Goal: Task Accomplishment & Management: Manage account settings

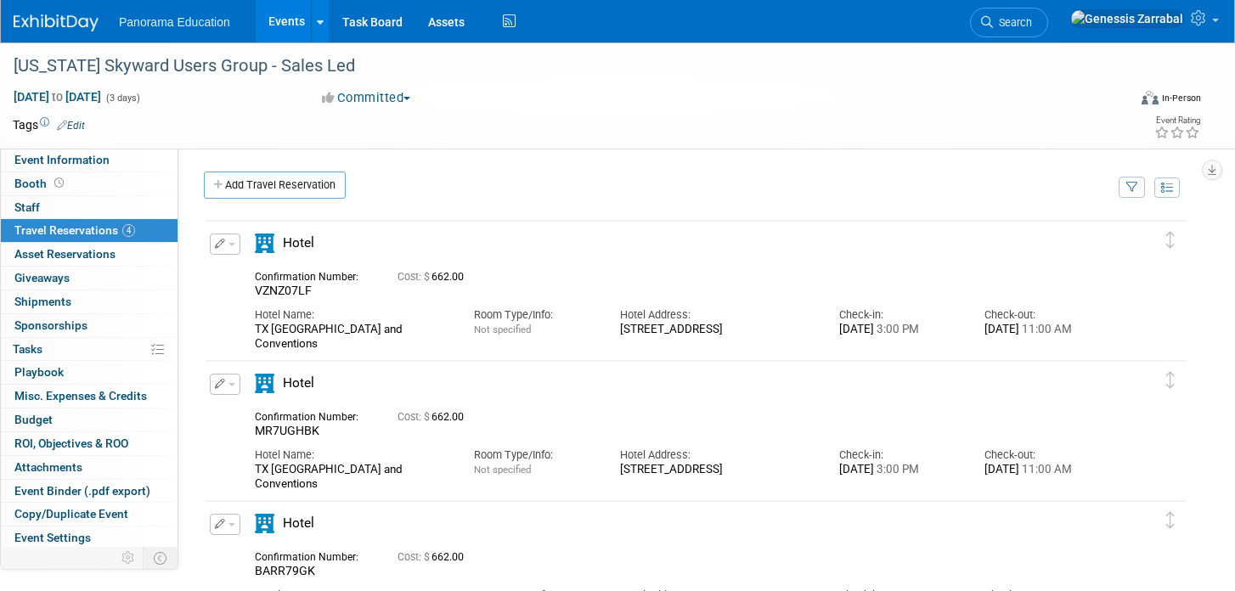
click at [279, 32] on link "Events" at bounding box center [287, 21] width 62 height 42
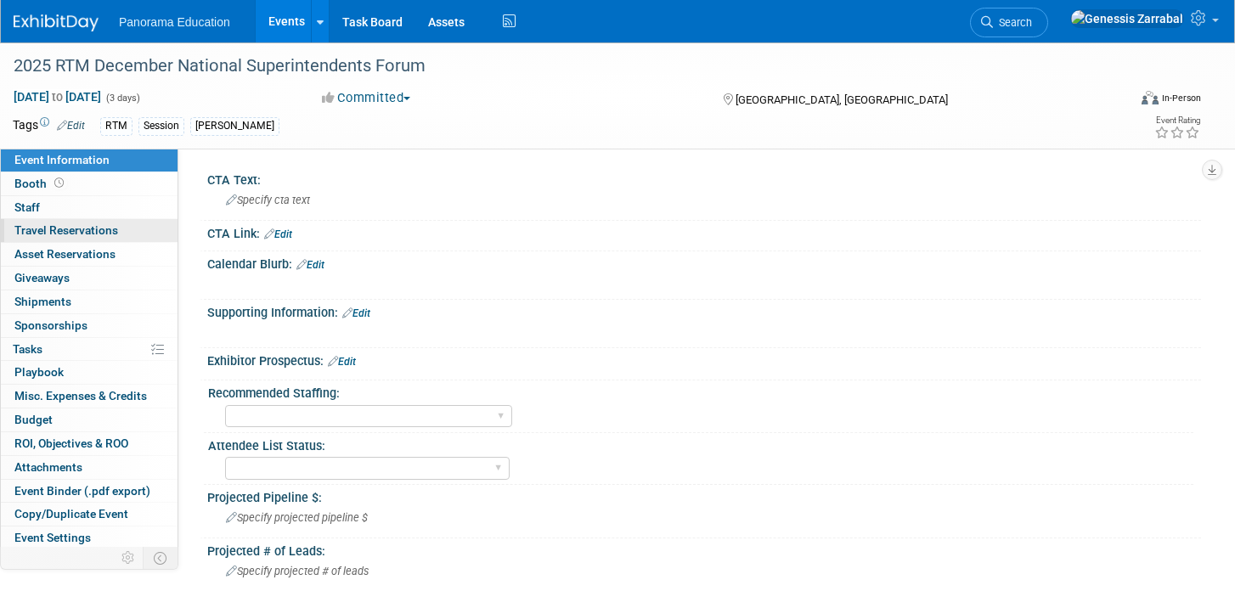
click at [122, 235] on link "0 Travel Reservations 0" at bounding box center [89, 230] width 177 height 23
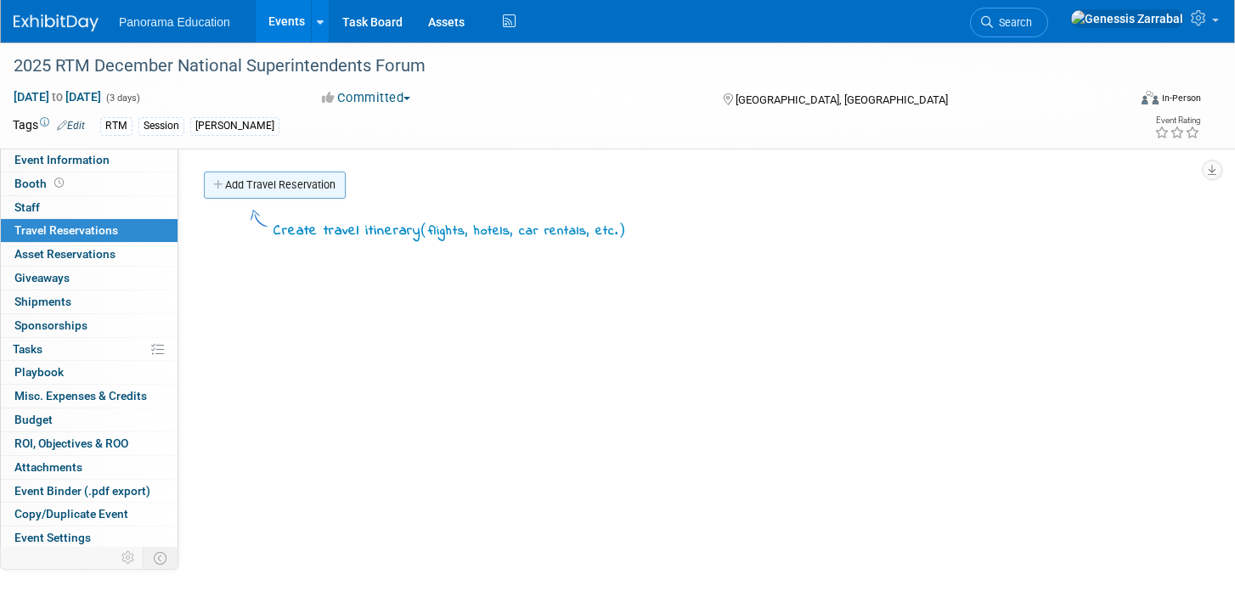
click at [292, 181] on link "Add Travel Reservation" at bounding box center [275, 185] width 142 height 27
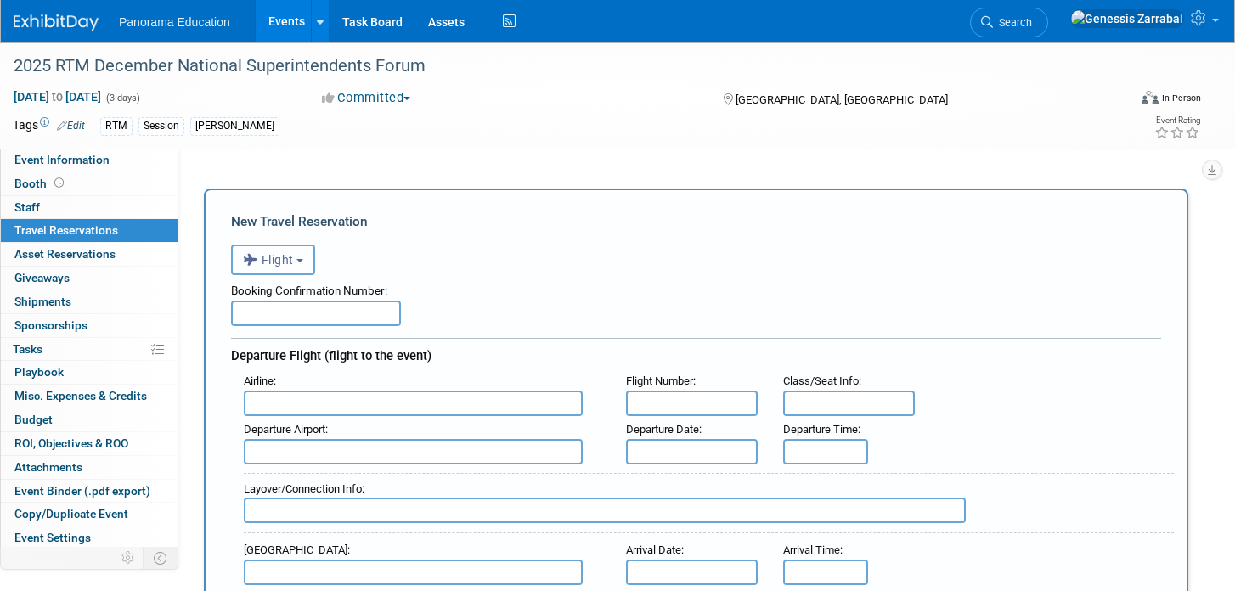
click at [288, 262] on span "Flight" at bounding box center [268, 260] width 51 height 14
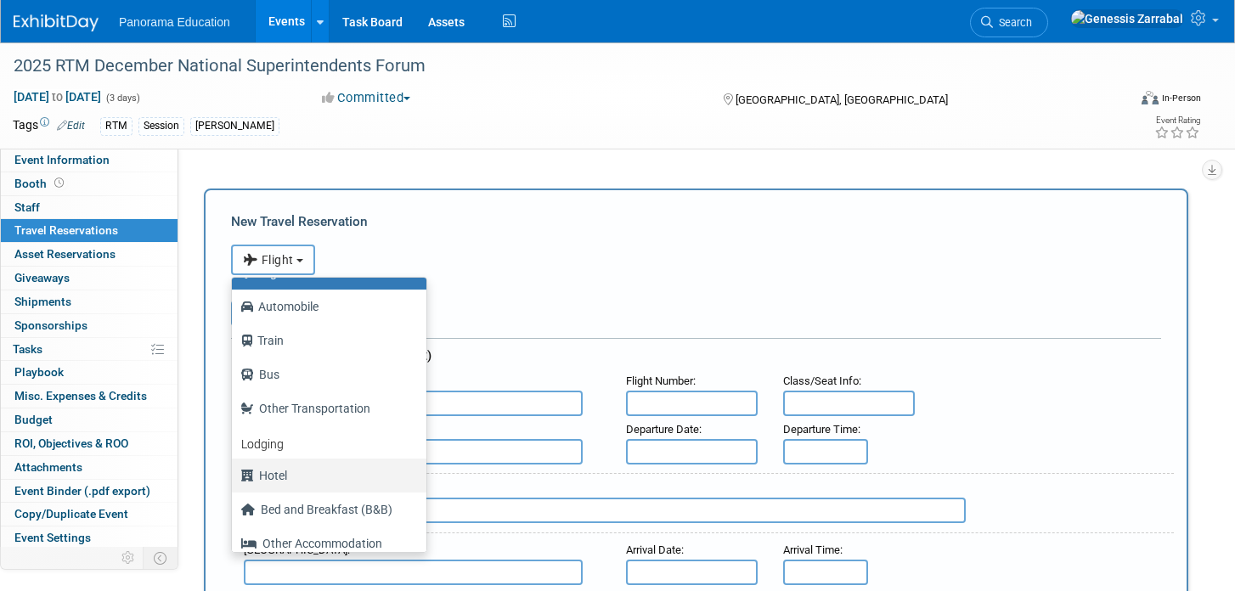
scroll to position [72, 0]
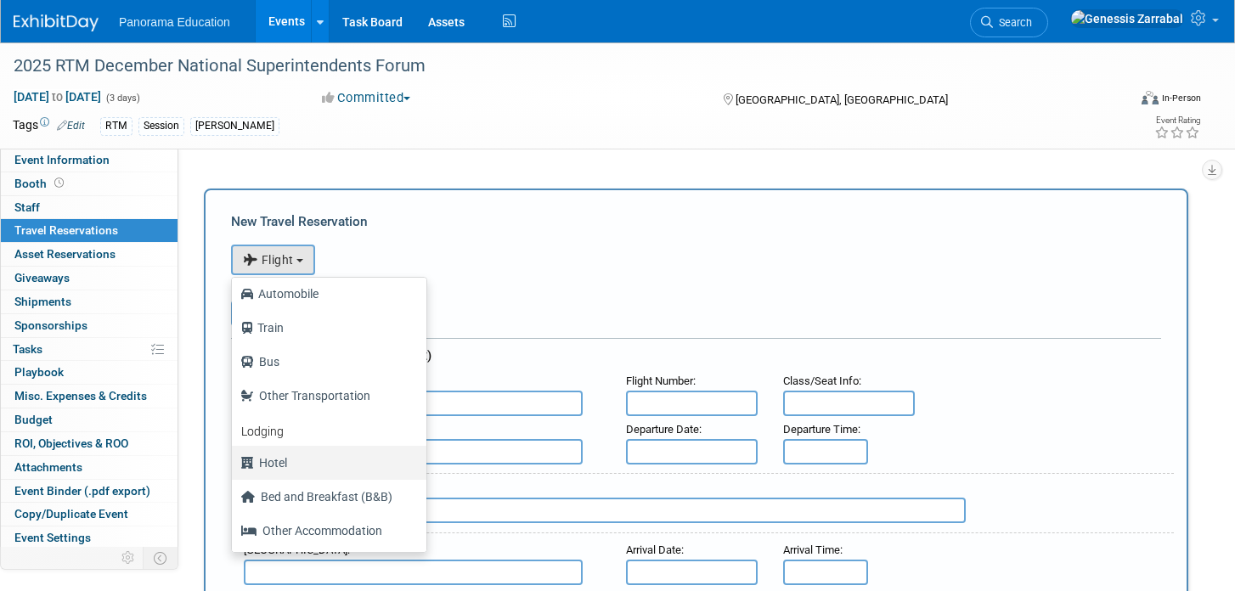
click at [297, 459] on label "Hotel" at bounding box center [324, 462] width 169 height 27
click at [234, 459] on input "Hotel" at bounding box center [228, 460] width 11 height 11
select select "6"
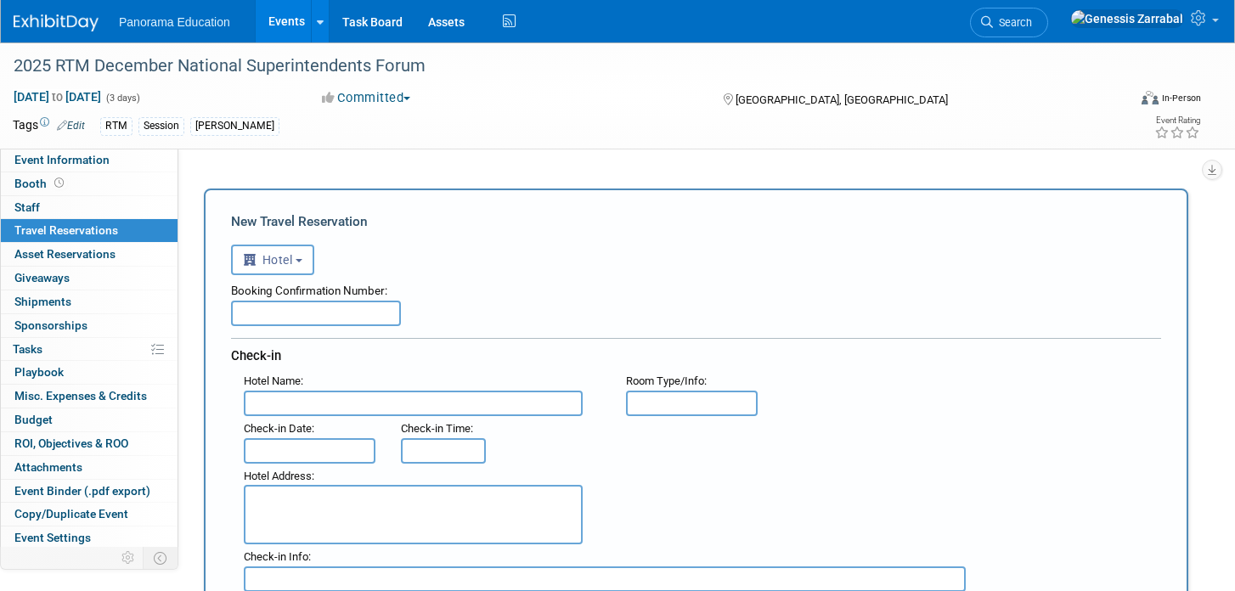
click at [324, 307] on input "text" at bounding box center [316, 313] width 170 height 25
paste input "70566SF558568"
type input "70566SF558568"
click at [309, 403] on input "text" at bounding box center [413, 403] width 339 height 25
click at [298, 399] on input "text" at bounding box center [413, 403] width 339 height 25
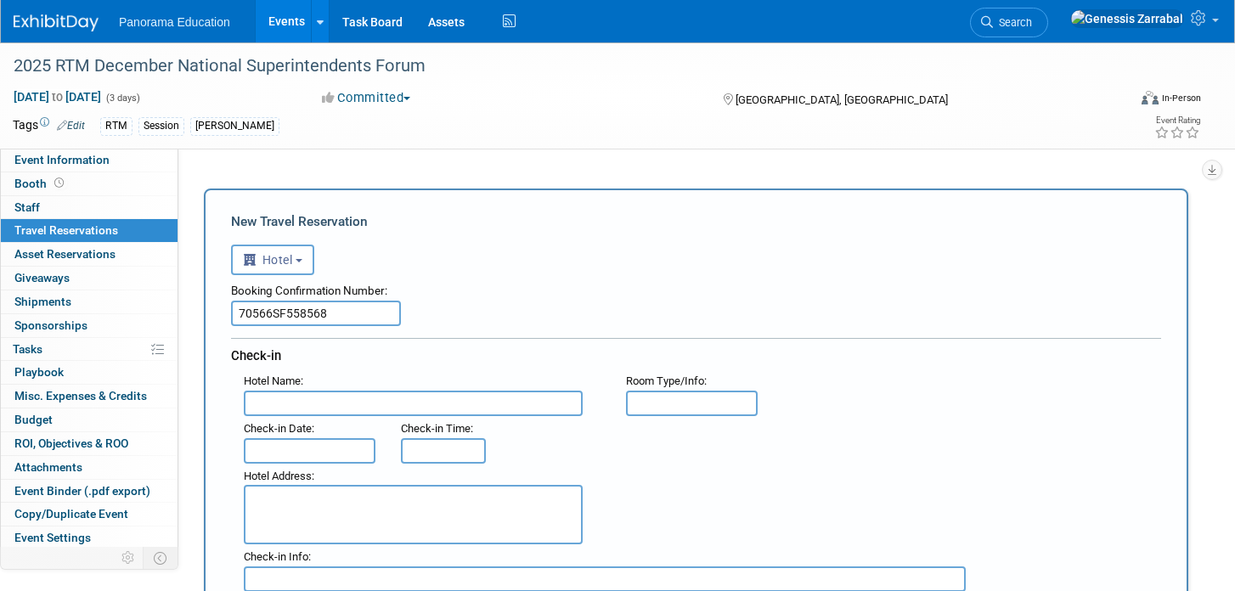
paste input "Loews Hollywood Hotel"
type input "Loews Hollywood Hotel"
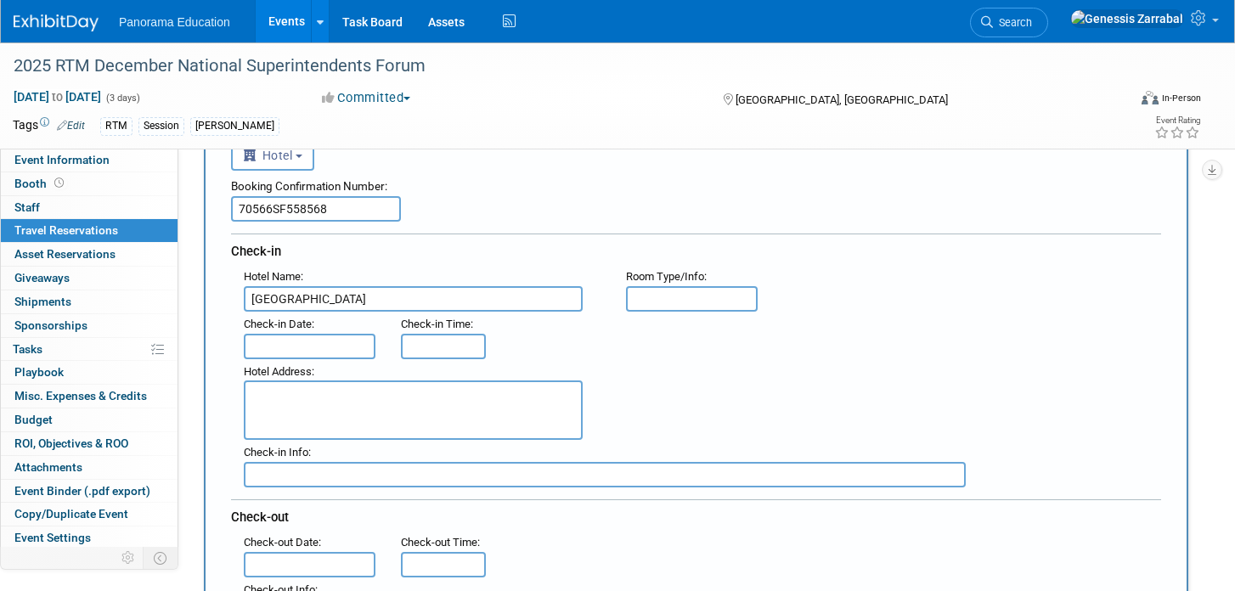
scroll to position [129, 0]
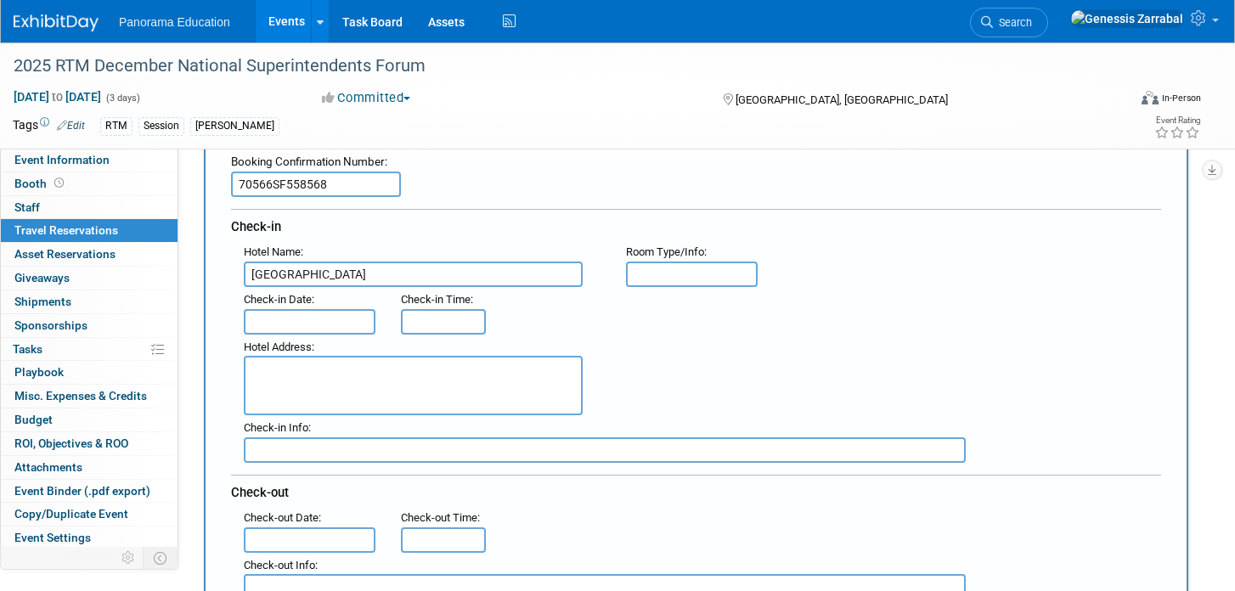
click at [321, 311] on input "text" at bounding box center [310, 321] width 132 height 25
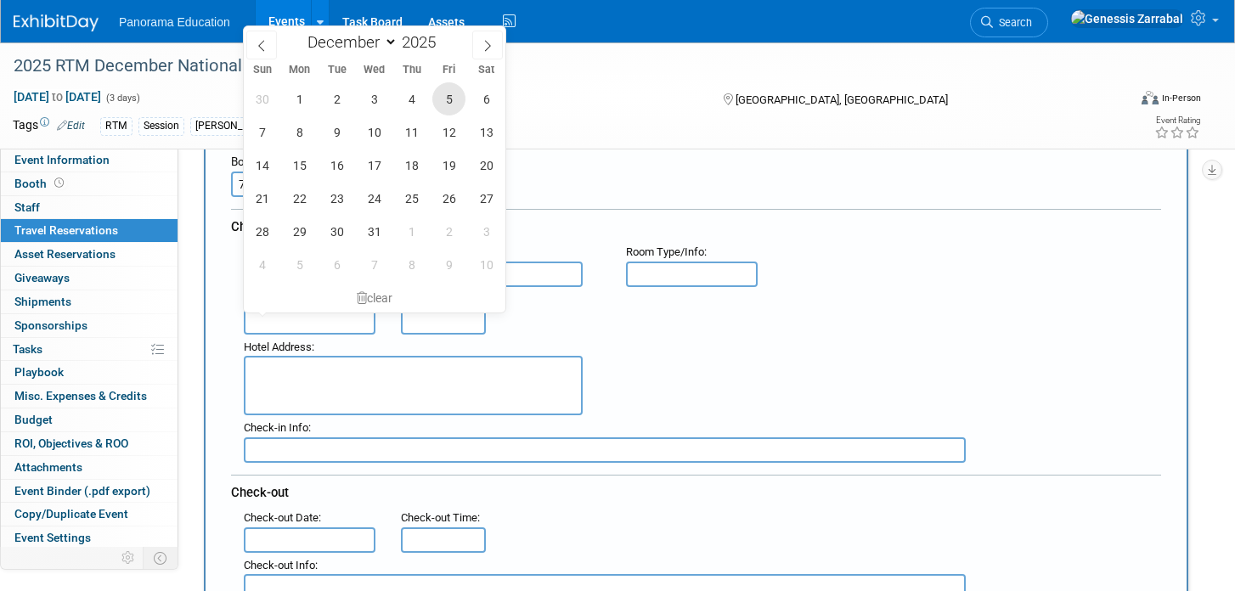
click at [448, 105] on span "5" at bounding box center [448, 98] width 33 height 33
type input "[DATE]"
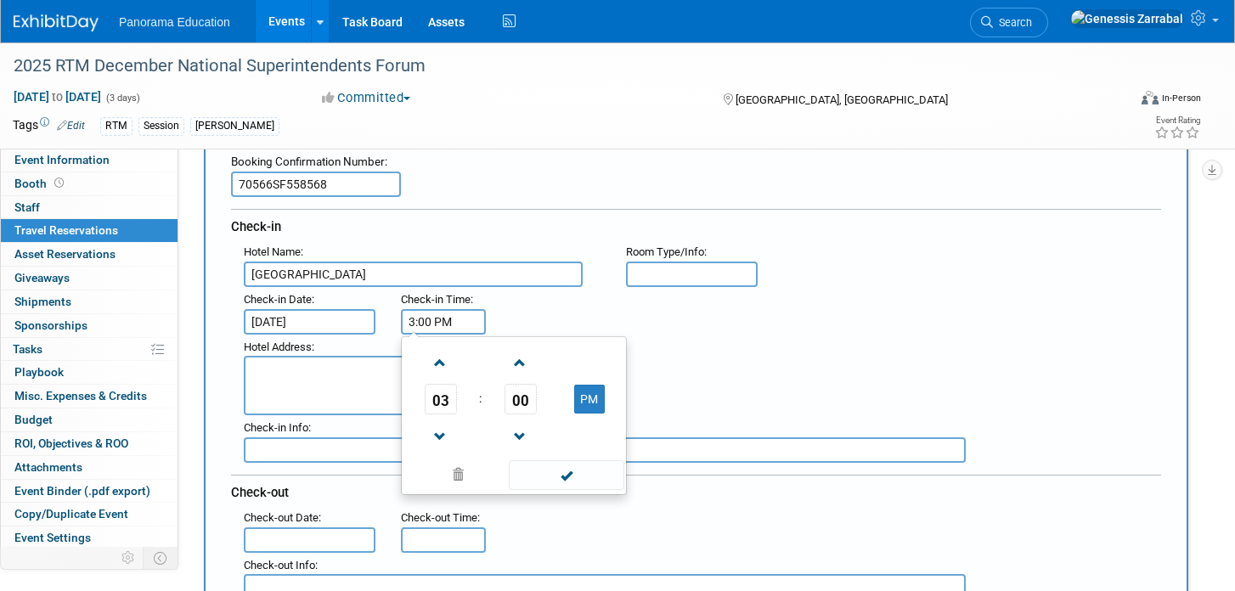
click at [426, 318] on input "3:00 PM" at bounding box center [443, 321] width 85 height 25
click at [431, 350] on span at bounding box center [440, 363] width 30 height 30
type input "4:00 PM"
click at [554, 479] on span at bounding box center [566, 475] width 115 height 30
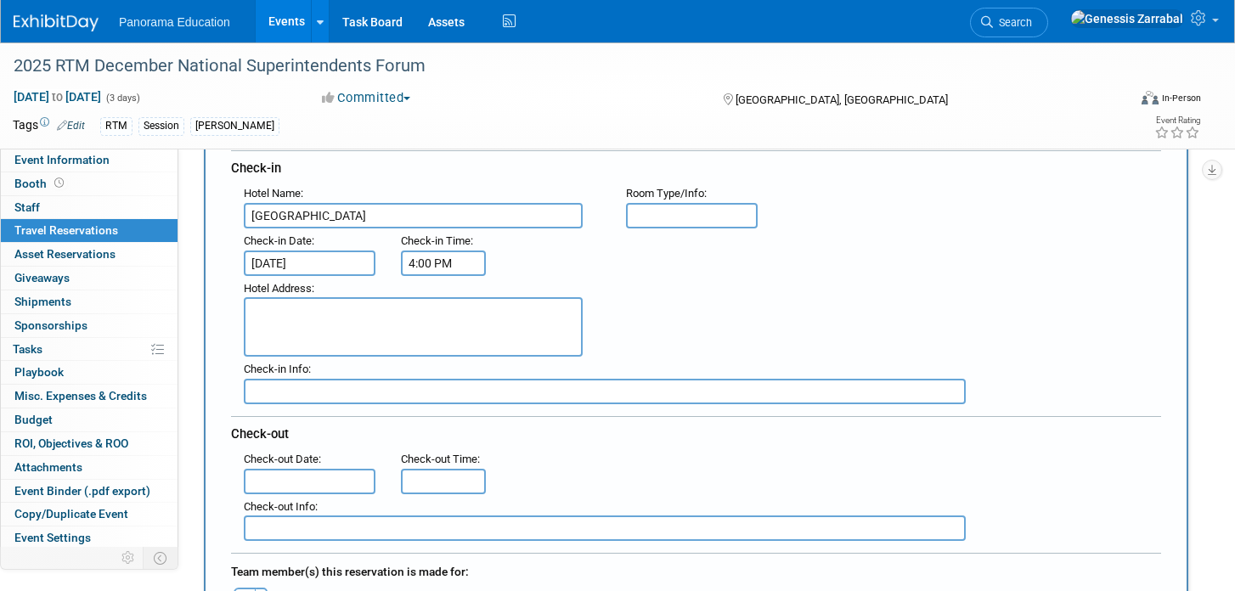
scroll to position [233, 0]
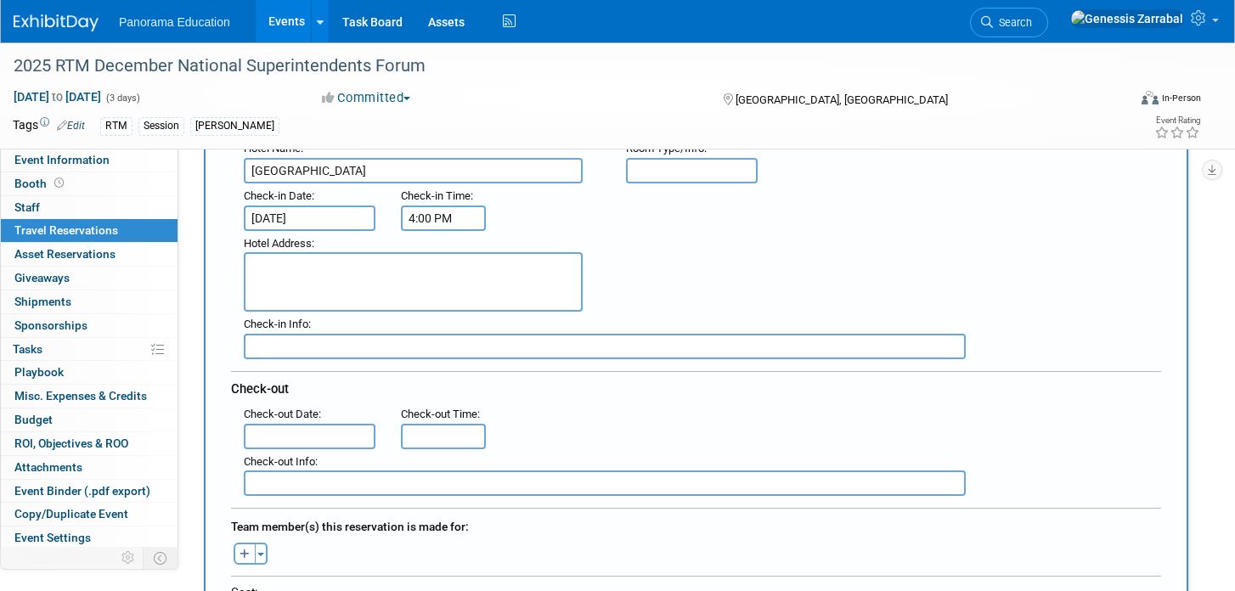
click at [283, 426] on input "text" at bounding box center [310, 436] width 132 height 25
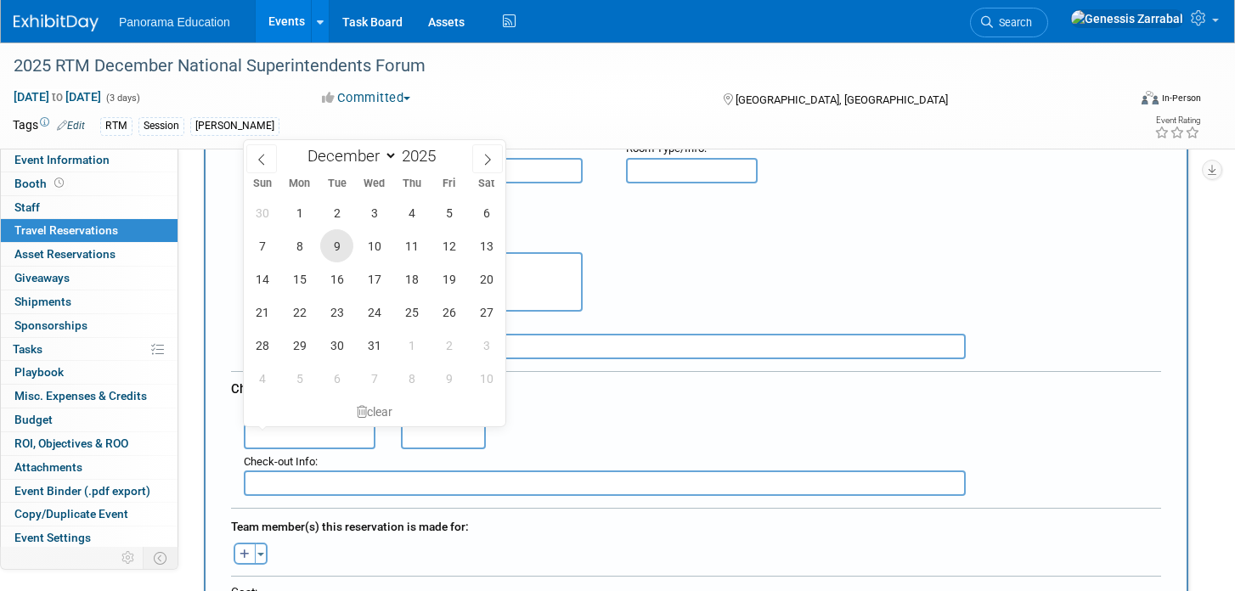
click at [346, 246] on span "9" at bounding box center [336, 245] width 33 height 33
type input "[DATE]"
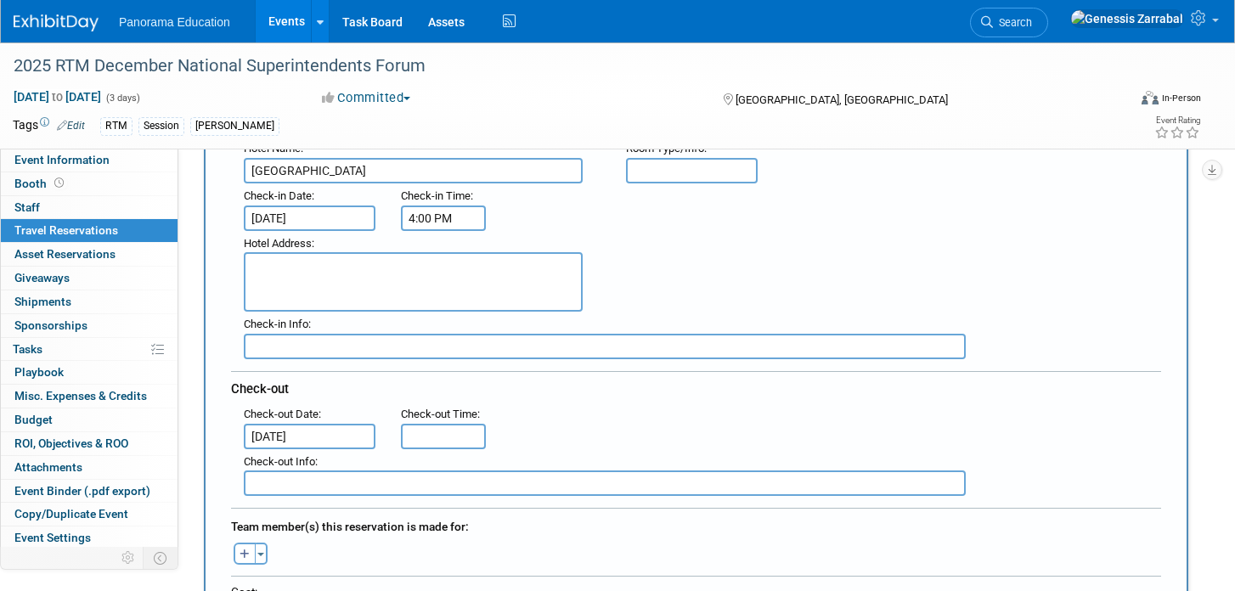
type input "11:00 AM"
click at [450, 442] on input "11:00 AM" at bounding box center [443, 436] width 85 height 25
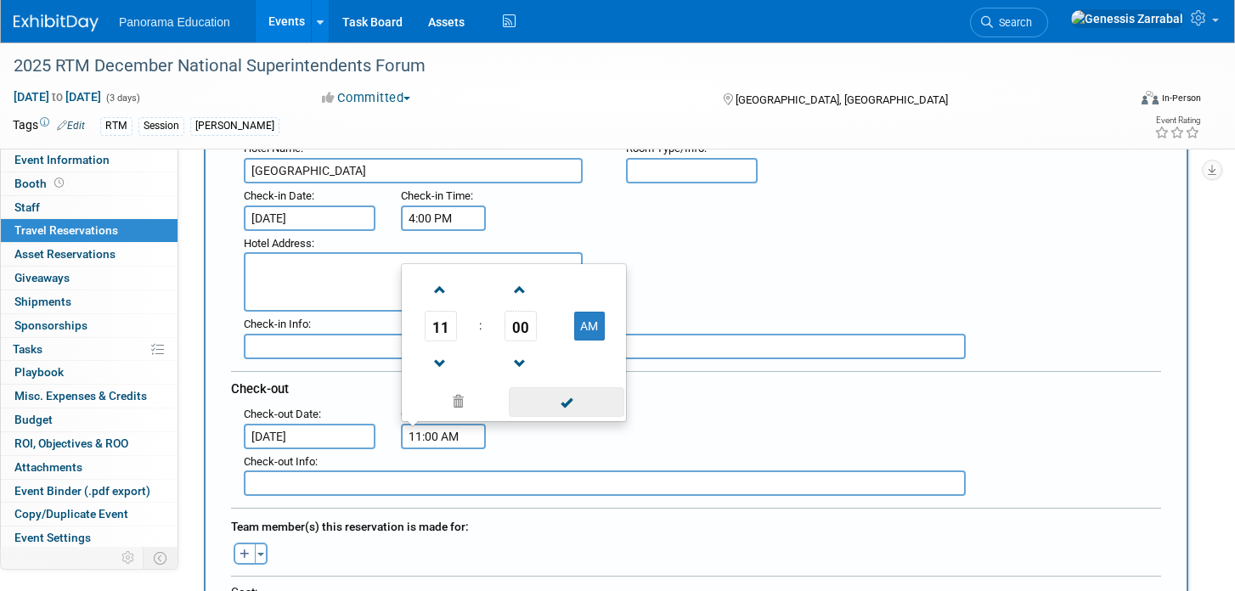
click at [561, 397] on span at bounding box center [566, 402] width 115 height 30
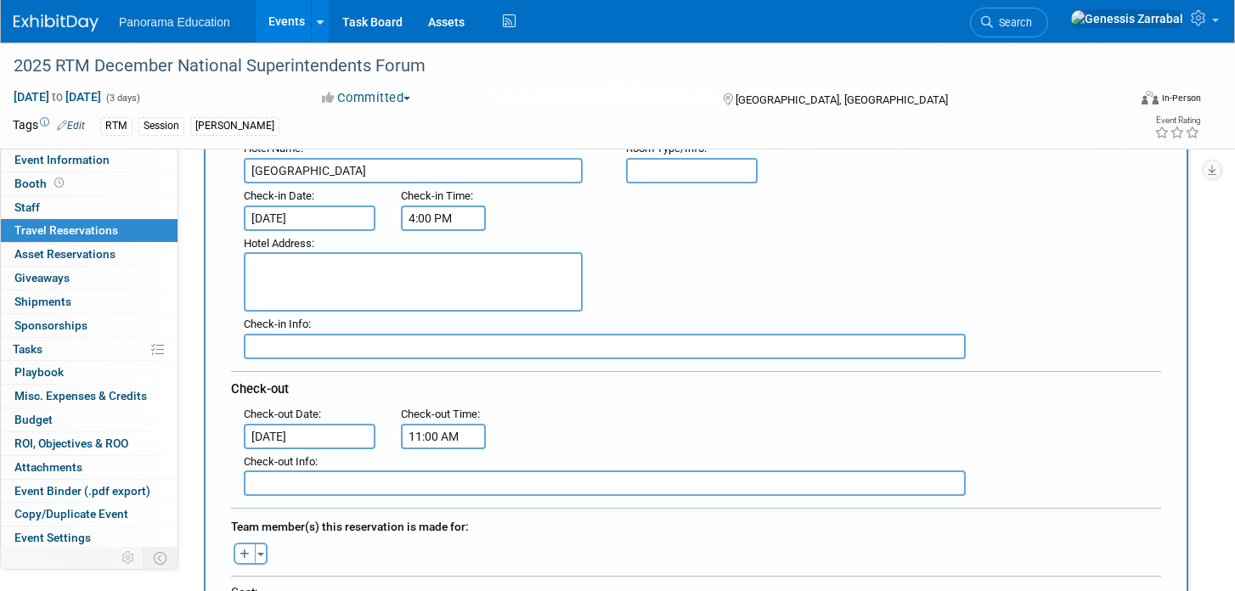
click at [324, 278] on textarea at bounding box center [413, 281] width 339 height 59
paste textarea "1755 N Highland Ave, Hollywood, California 90028"
type textarea "1755 N Highland Ave, Hollywood, California 90028"
click at [769, 328] on div "Check-in Info :" at bounding box center [709, 324] width 930 height 19
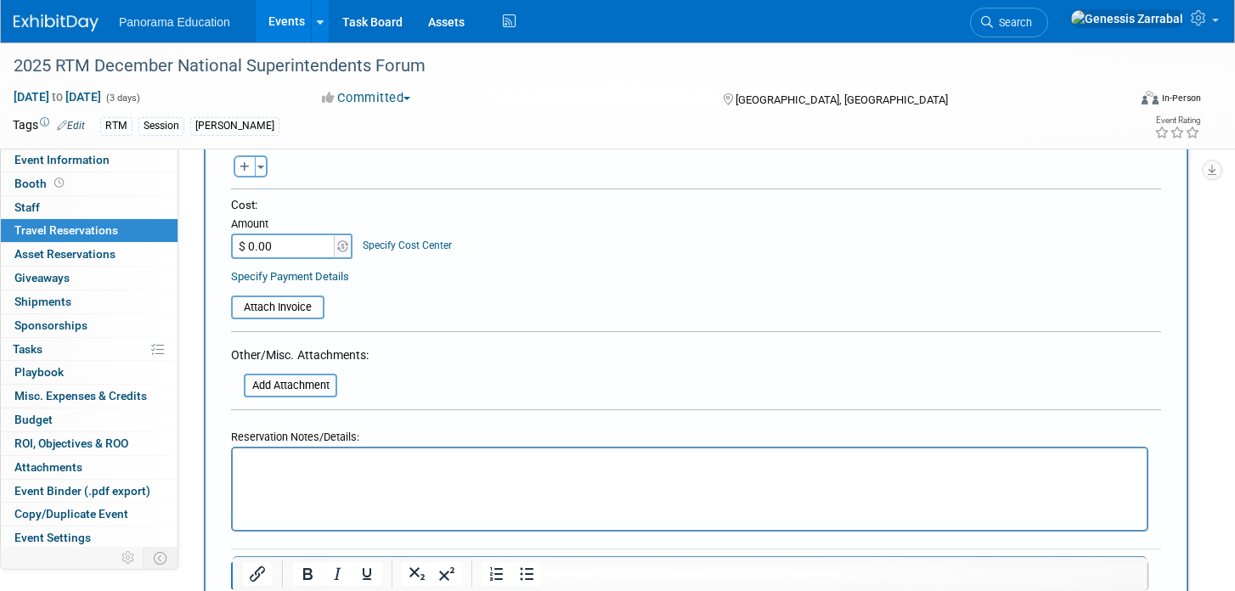
scroll to position [619, 0]
click at [272, 238] on input "$ 0.00" at bounding box center [284, 246] width 106 height 25
type input "$ 1,215.35"
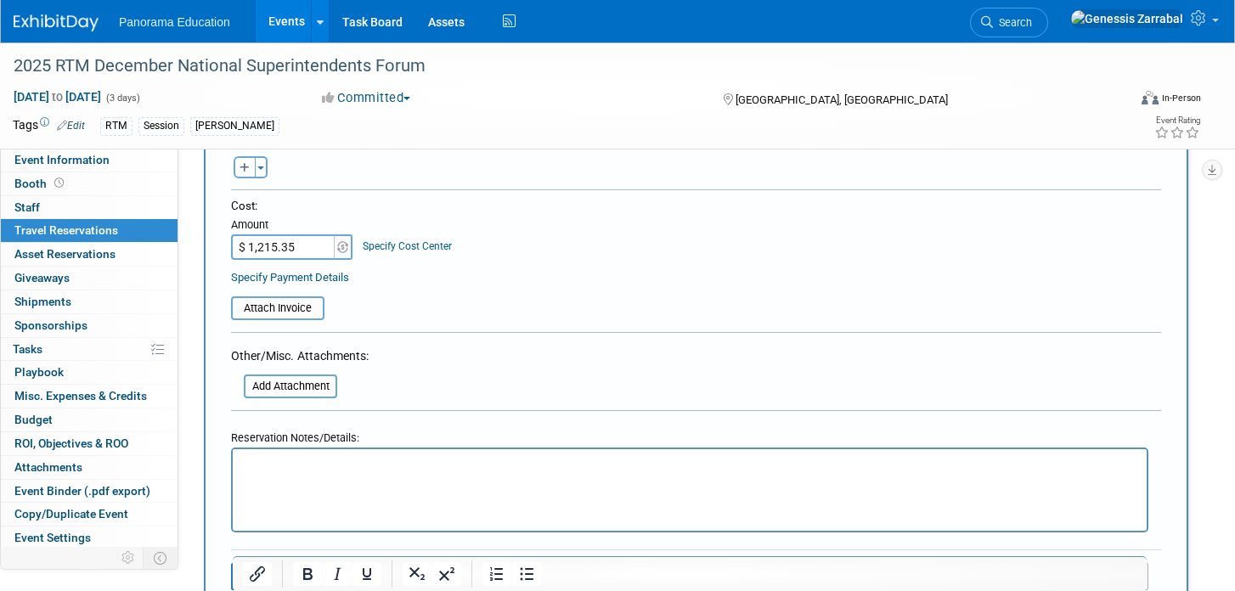
click at [463, 354] on form "<i class="fas fa-plane" style="padding: 6px 4px 6px 1px;"></i> Flight <i class=…" at bounding box center [696, 113] width 930 height 995
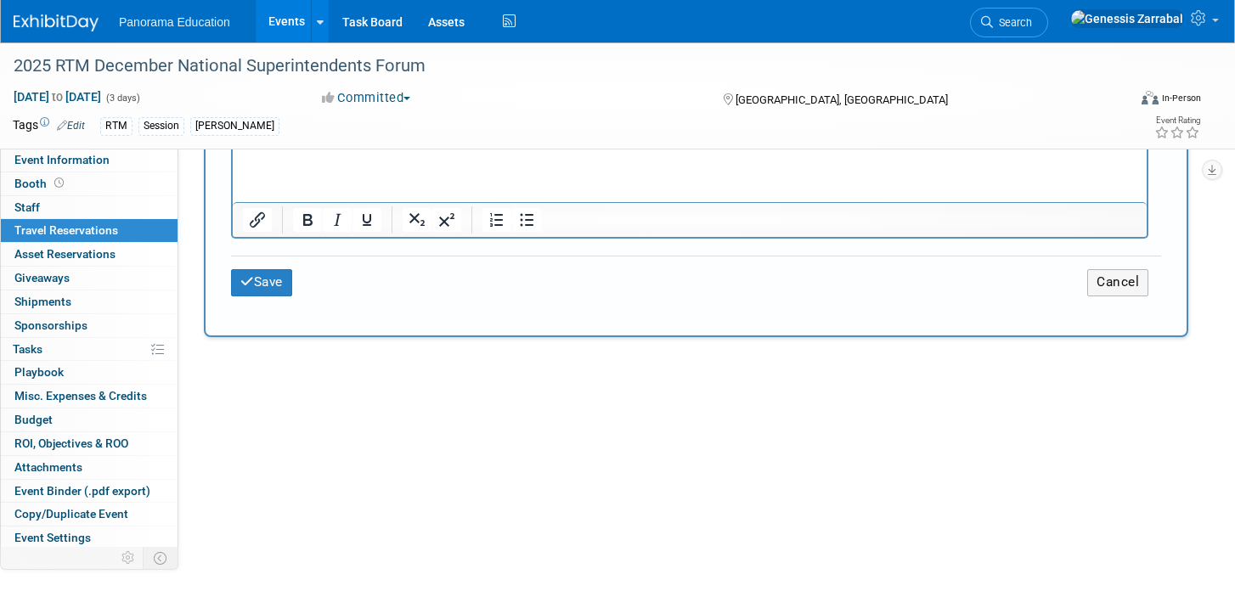
scroll to position [967, 0]
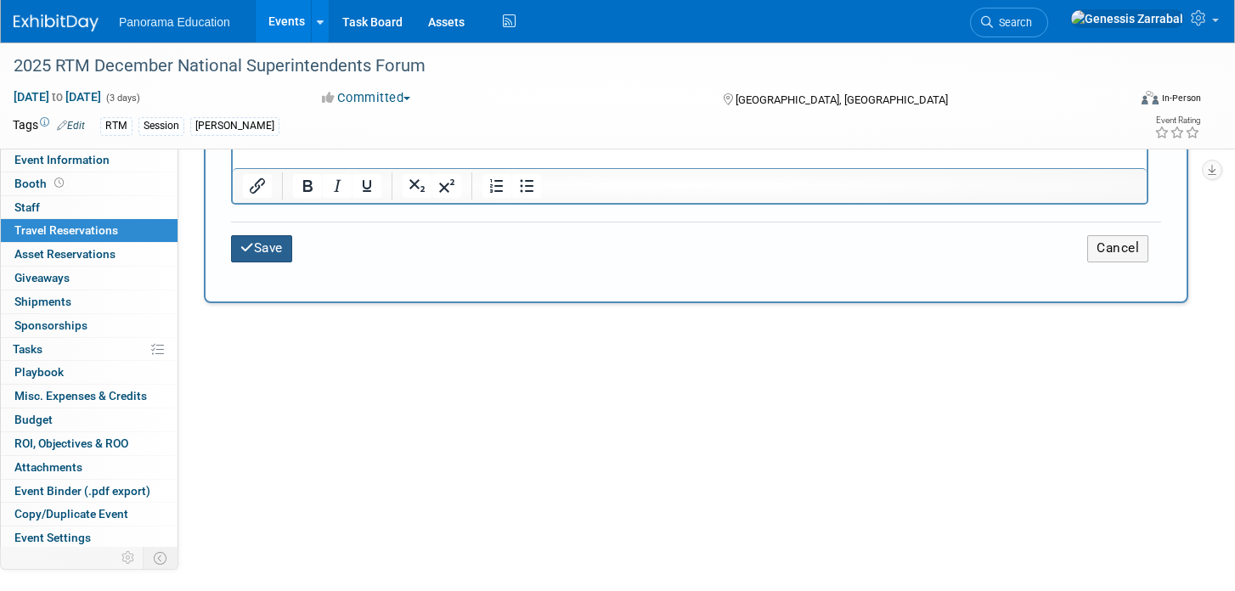
click at [251, 244] on icon "submit" at bounding box center [247, 247] width 14 height 13
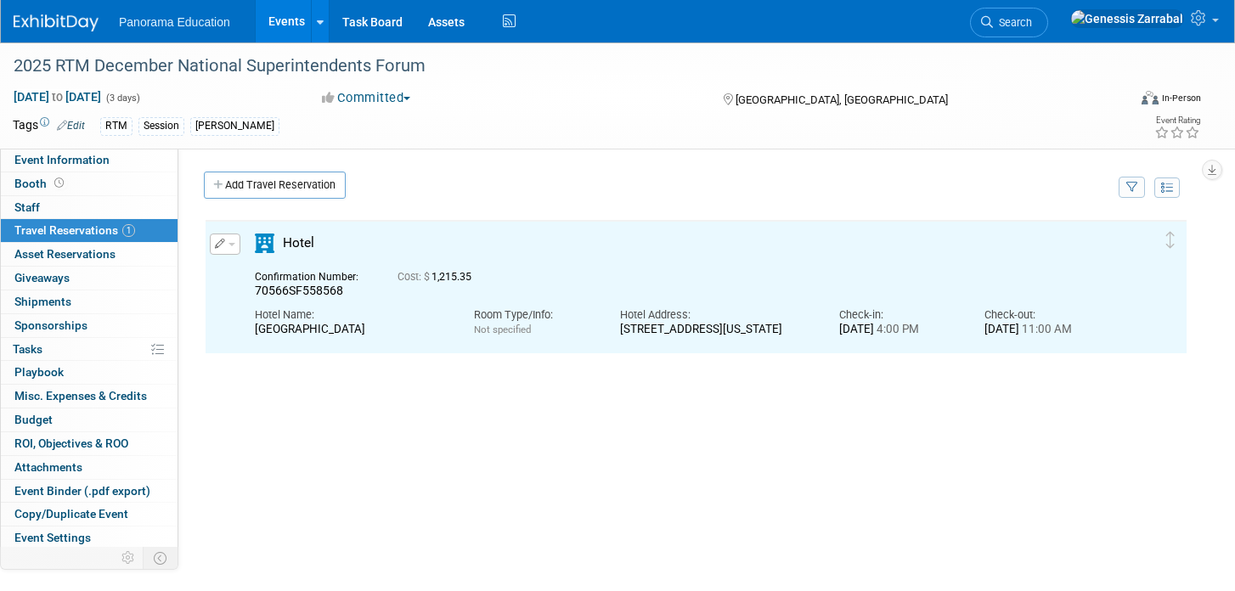
scroll to position [0, 0]
click at [228, 242] on button "button" at bounding box center [225, 244] width 31 height 21
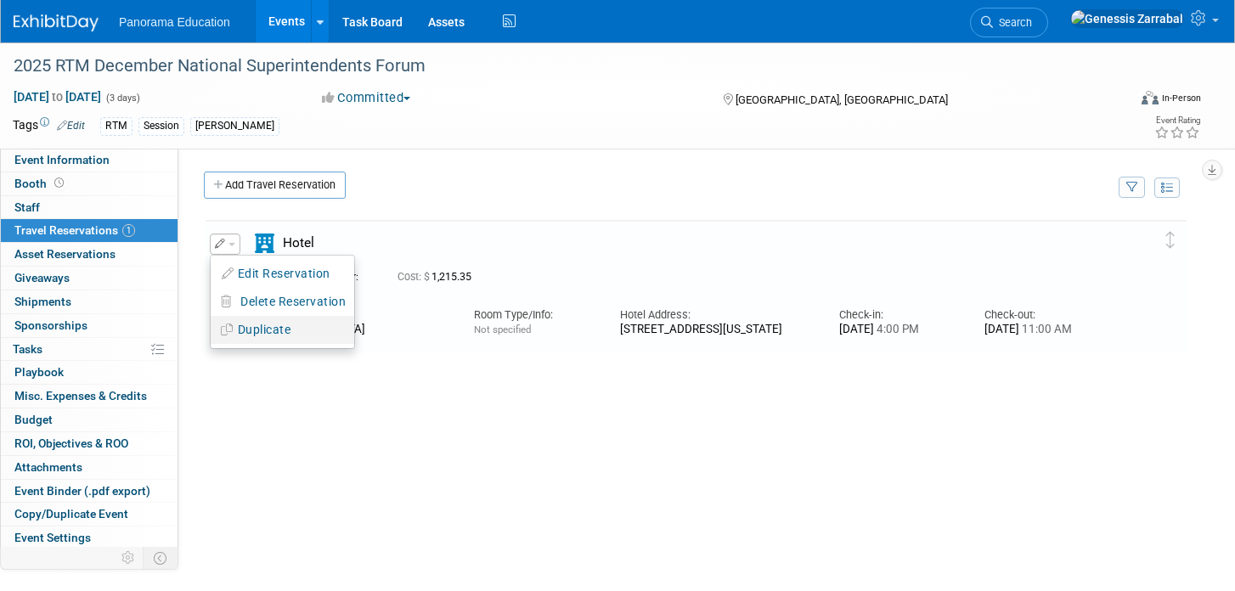
click at [254, 329] on button "Duplicate" at bounding box center [283, 330] width 144 height 25
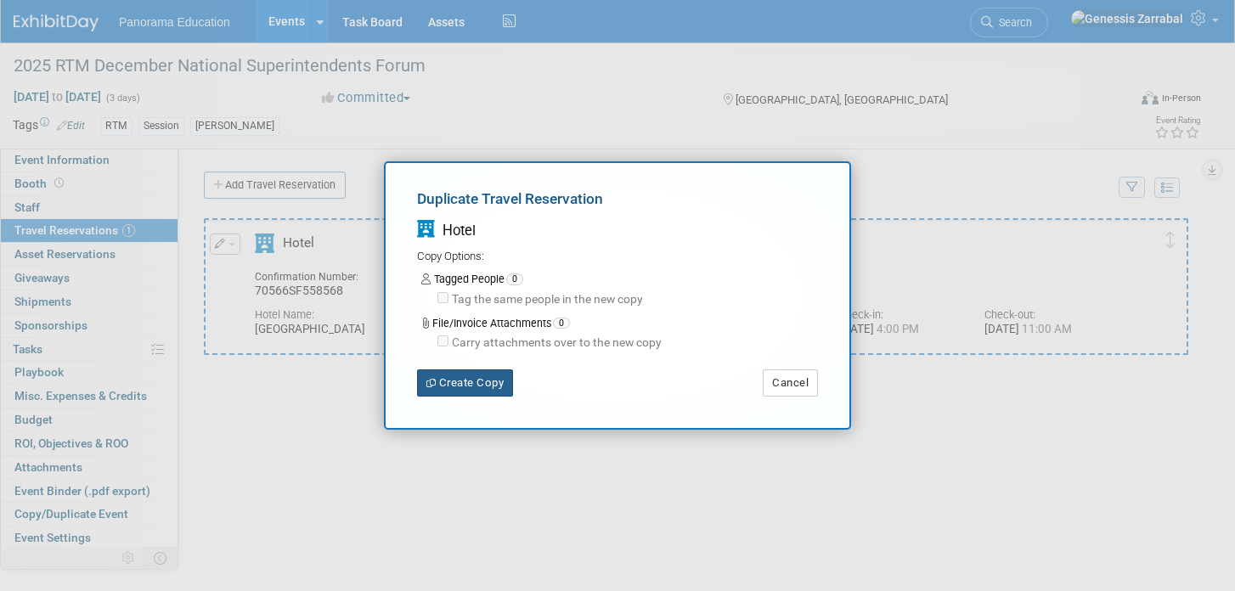
click at [479, 390] on button "Create Copy" at bounding box center [465, 382] width 96 height 27
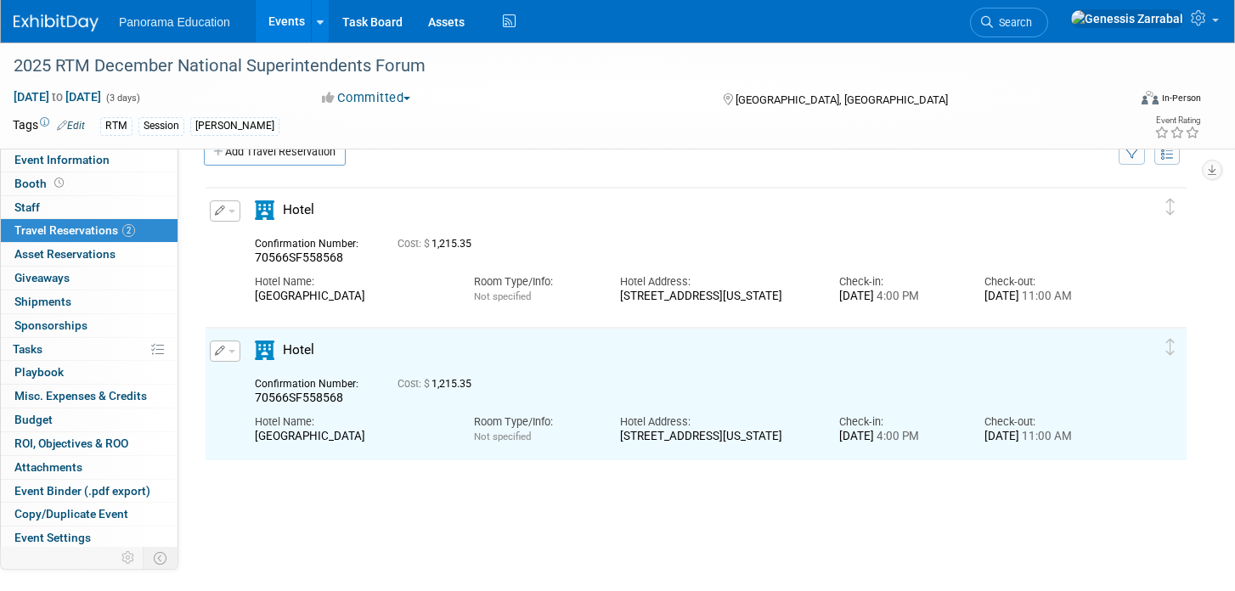
click at [228, 352] on span "button" at bounding box center [231, 351] width 7 height 3
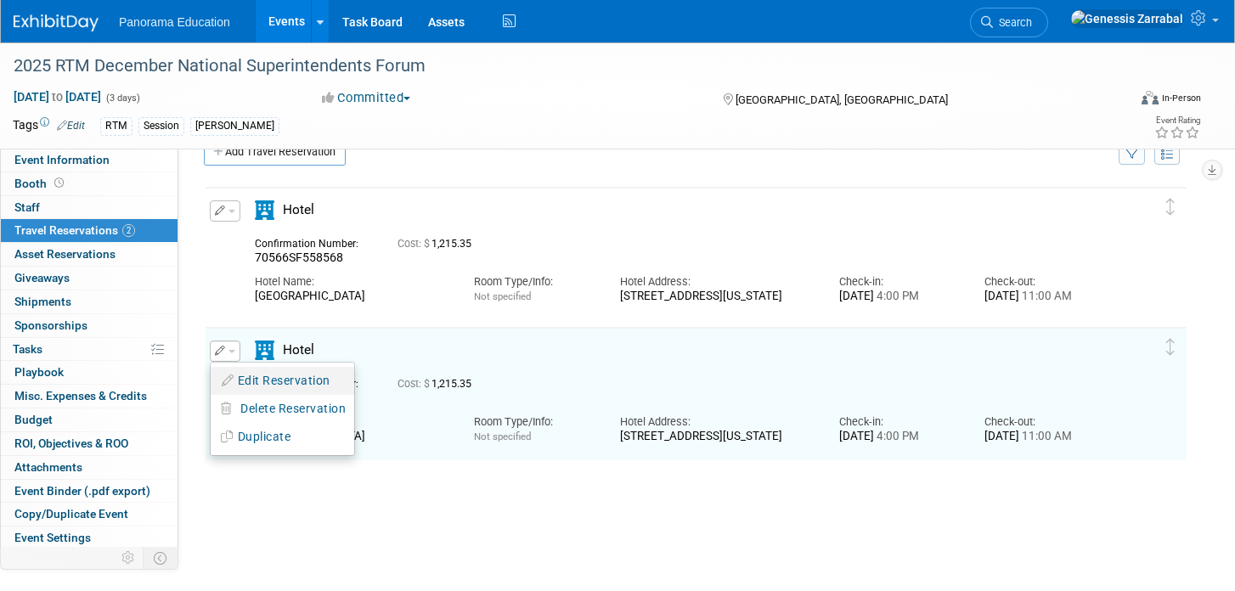
click at [256, 384] on button "Edit Reservation" at bounding box center [283, 381] width 144 height 25
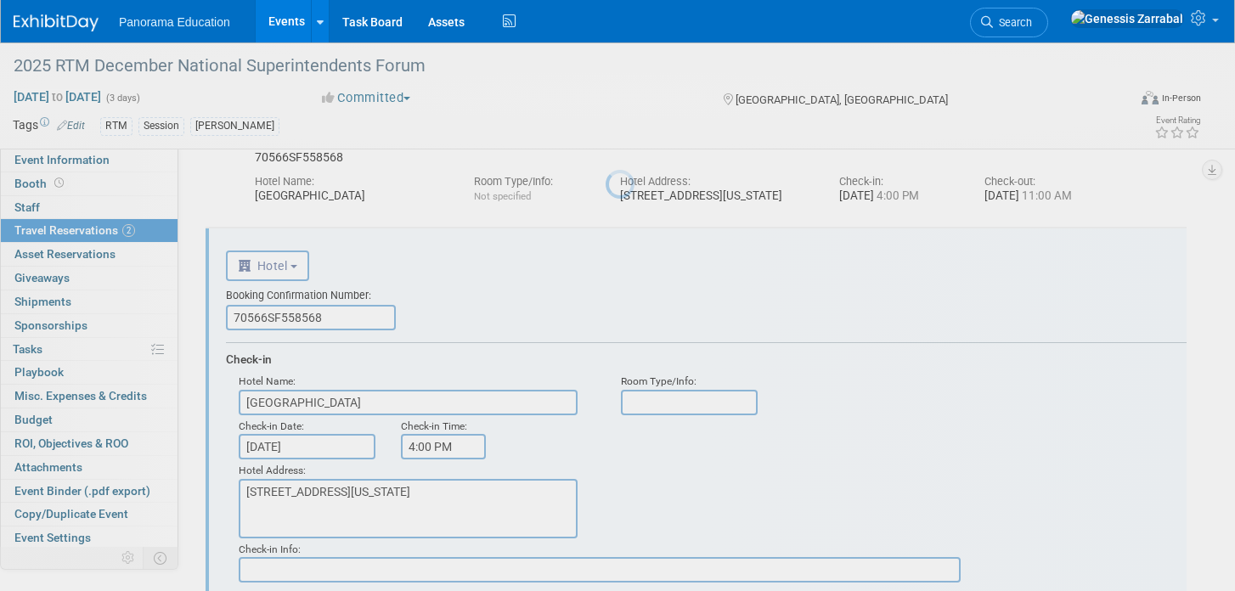
scroll to position [169, 0]
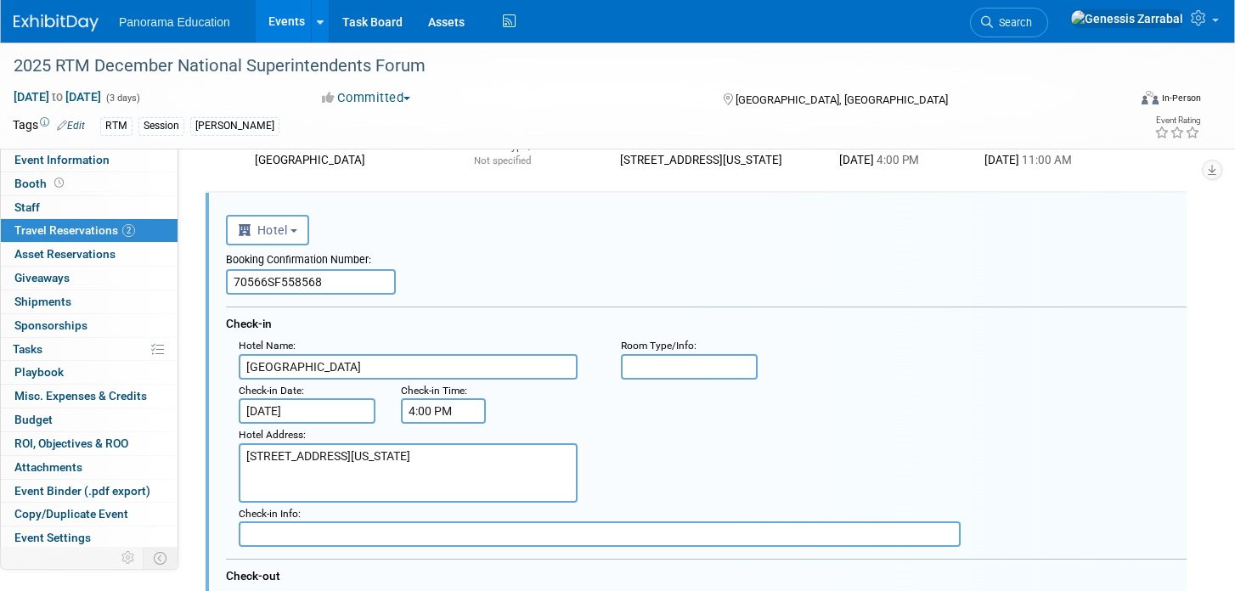
click at [292, 281] on input "70566SF558568" at bounding box center [311, 281] width 170 height 25
paste input "7"
type input "70566SF558567"
click at [512, 282] on div "Booking Confirmation Number: 70566SF558567" at bounding box center [706, 269] width 960 height 49
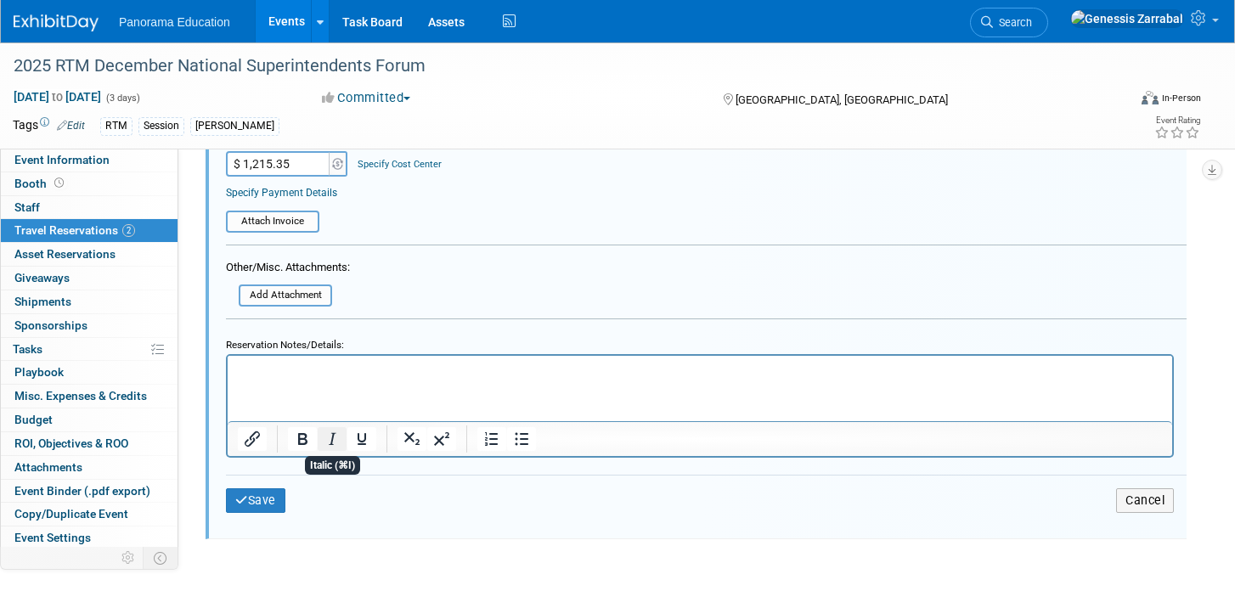
scroll to position [822, 0]
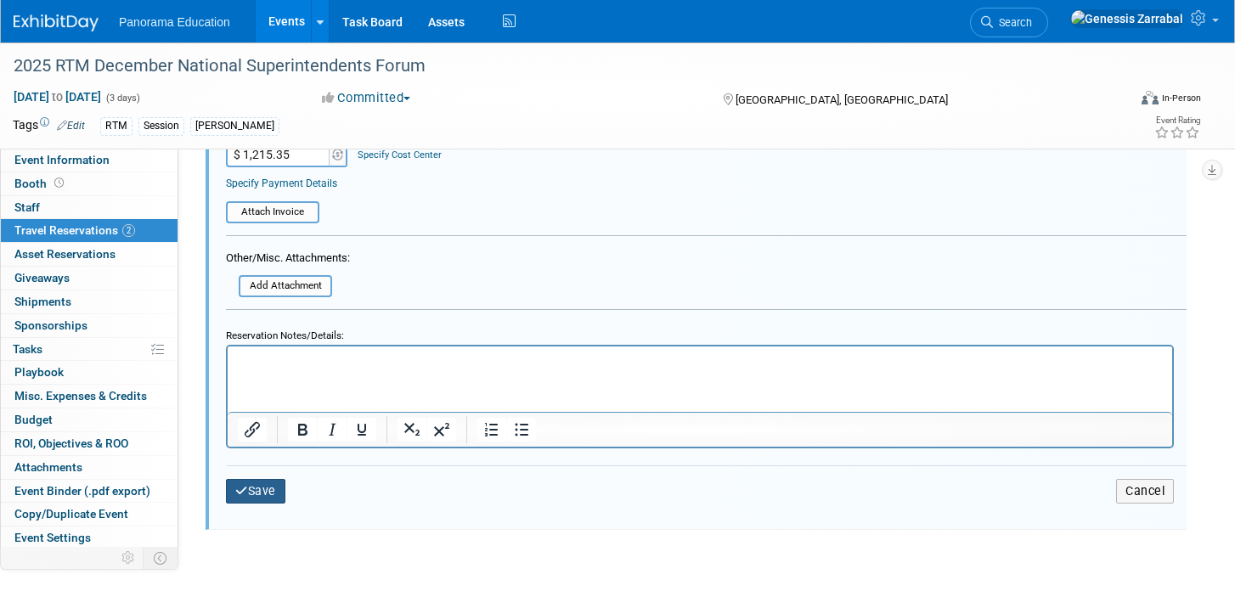
click at [252, 499] on button "Save" at bounding box center [255, 491] width 59 height 25
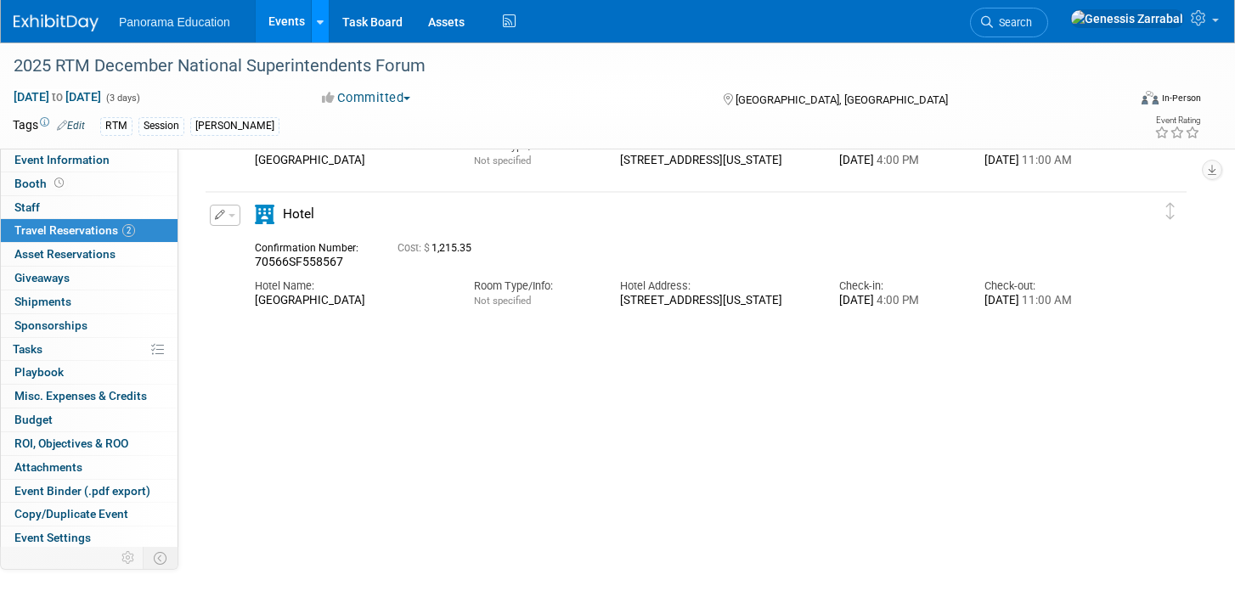
scroll to position [0, 0]
click at [228, 214] on span "button" at bounding box center [231, 215] width 7 height 3
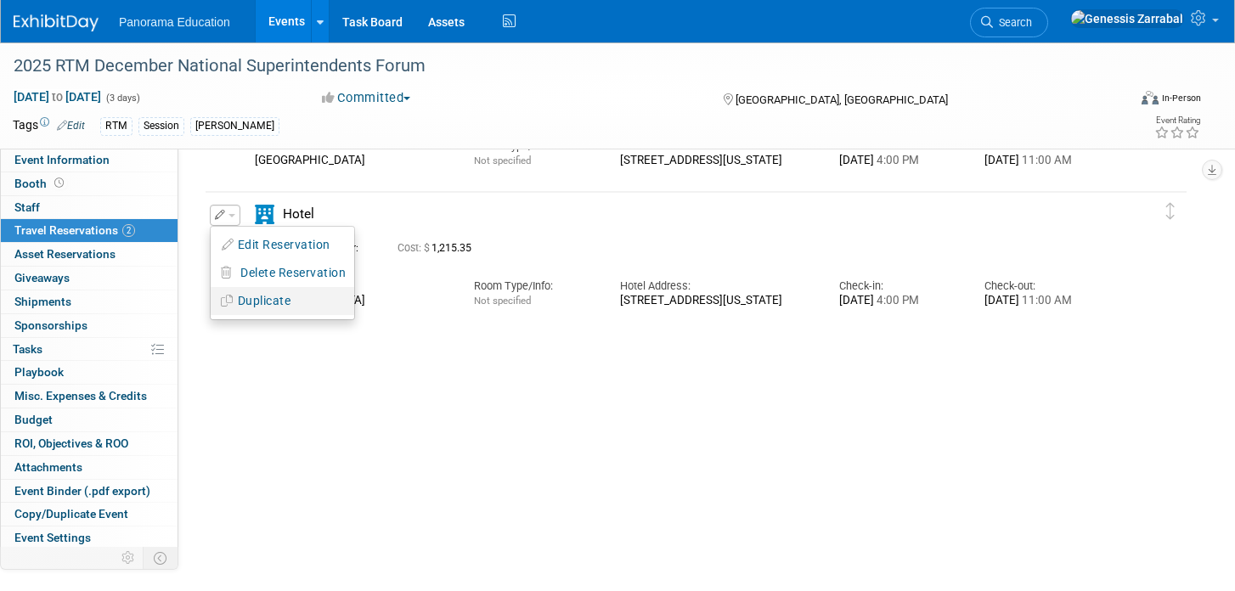
click at [253, 299] on button "Duplicate" at bounding box center [283, 301] width 144 height 25
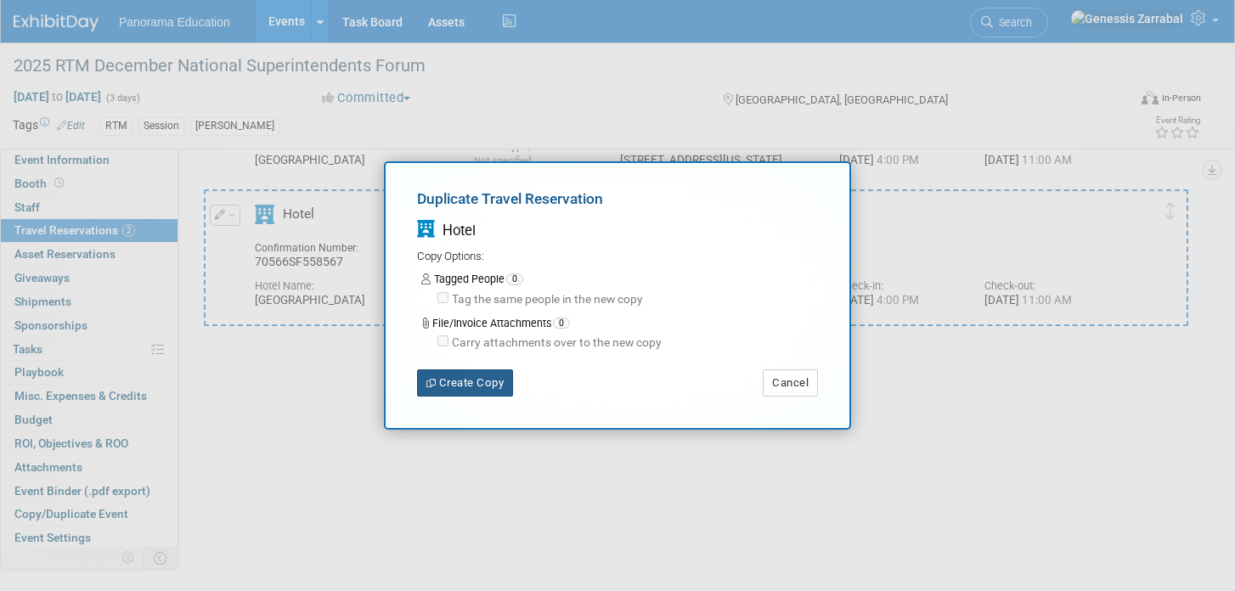
click at [476, 379] on button "Create Copy" at bounding box center [465, 382] width 96 height 27
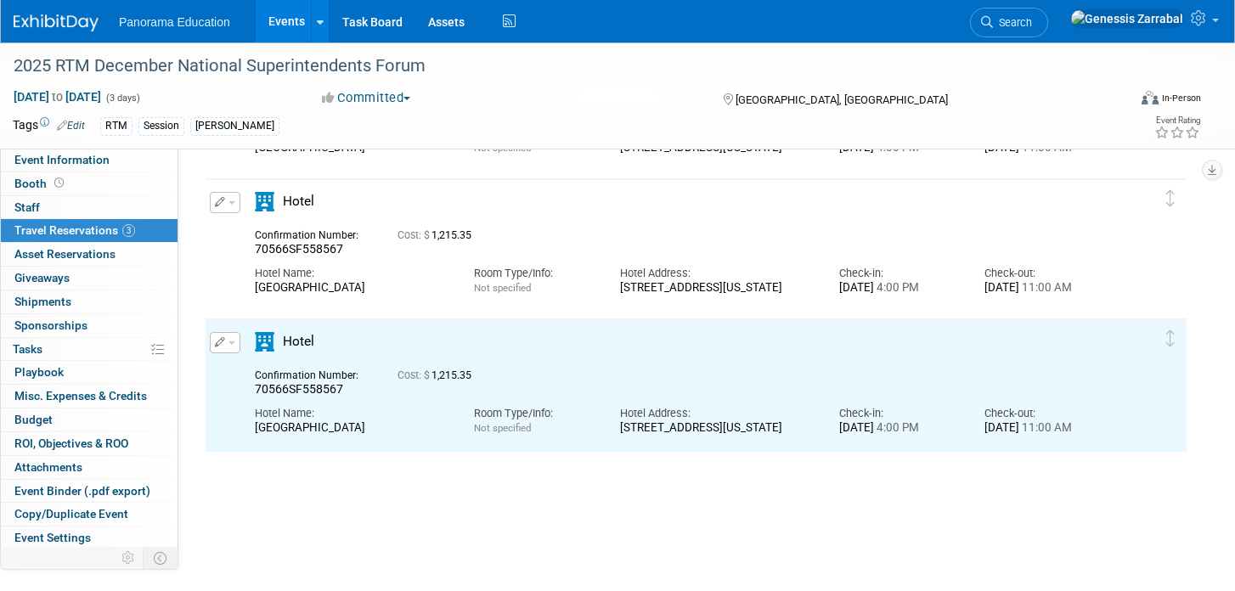
click at [229, 345] on span "button" at bounding box center [231, 342] width 7 height 3
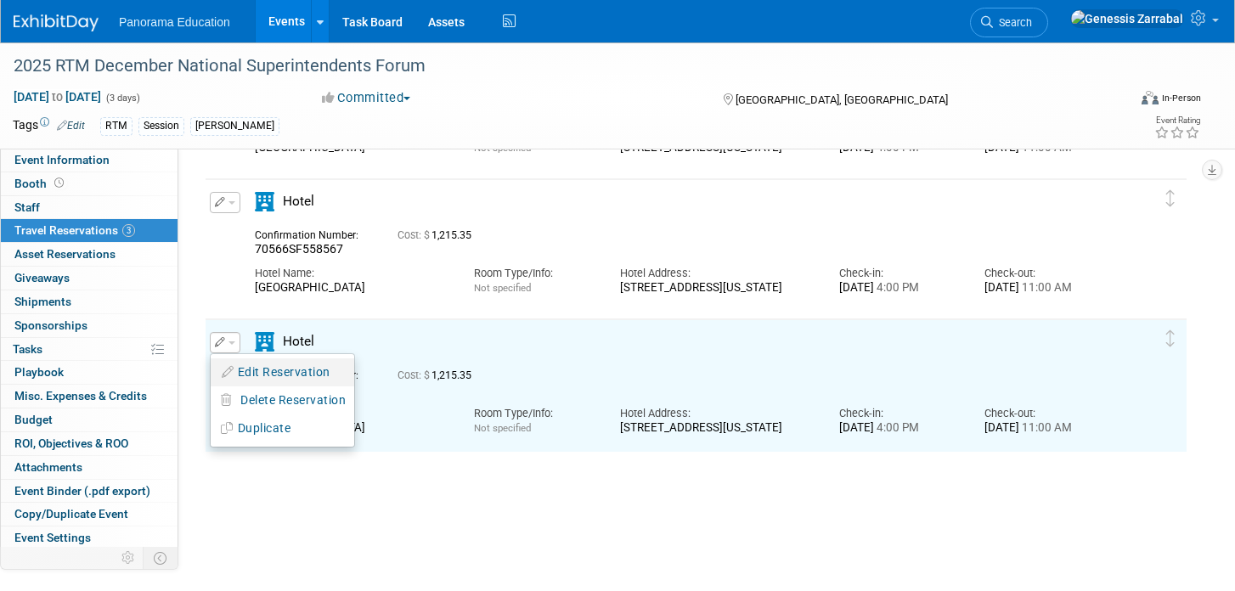
click at [245, 366] on button "Edit Reservation" at bounding box center [283, 372] width 144 height 25
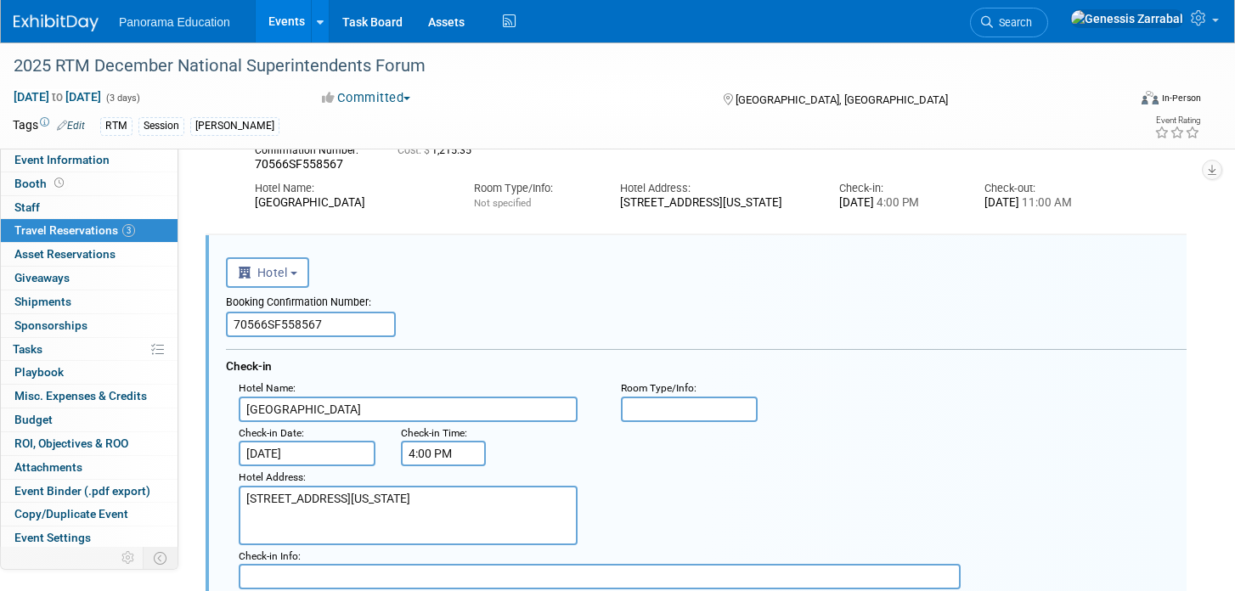
scroll to position [309, 0]
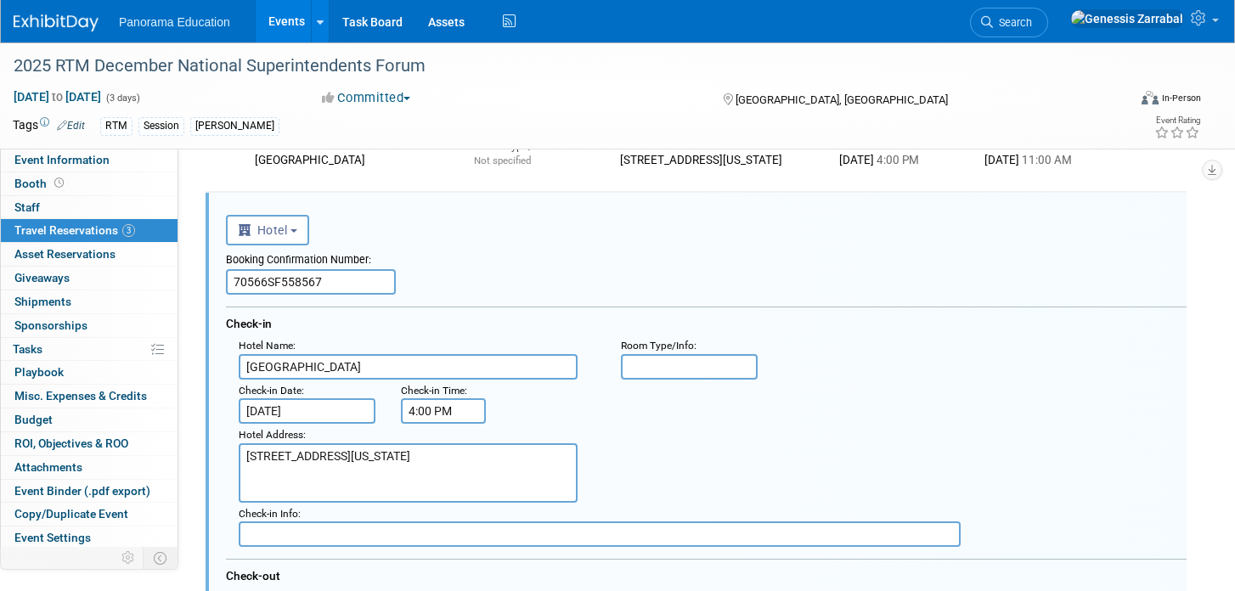
click at [285, 285] on input "70566SF558567" at bounding box center [311, 281] width 170 height 25
paste input "71"
type input "70566SF558571"
click at [277, 414] on input "[DATE]" at bounding box center [307, 410] width 137 height 25
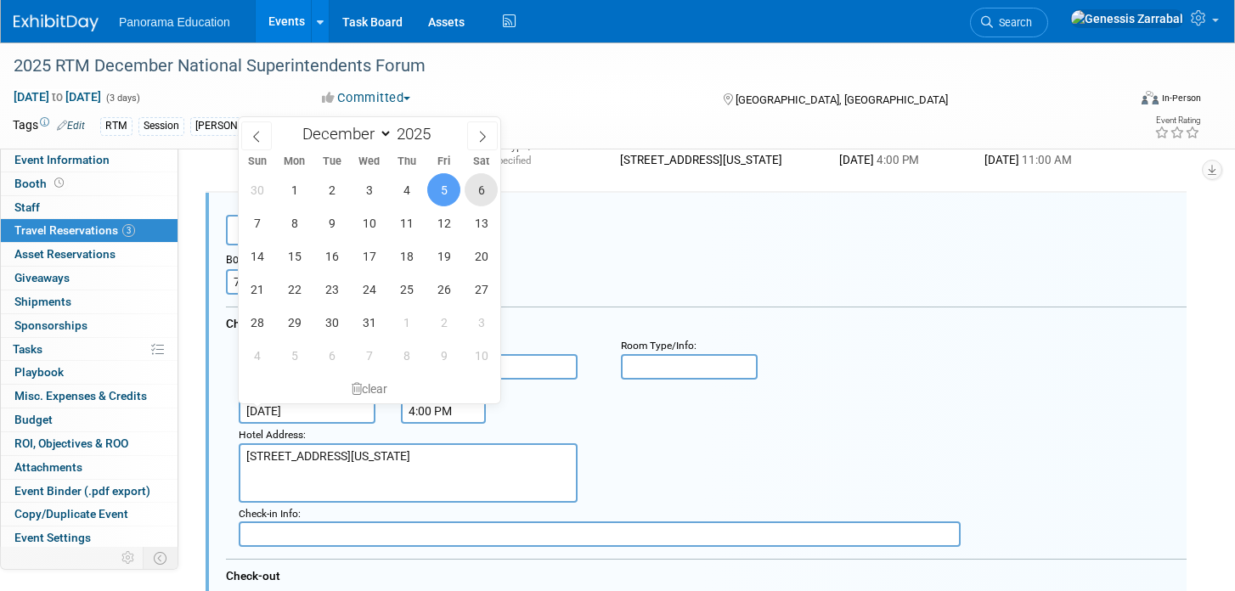
click at [476, 190] on span "6" at bounding box center [481, 189] width 33 height 33
type input "Dec 6, 2025"
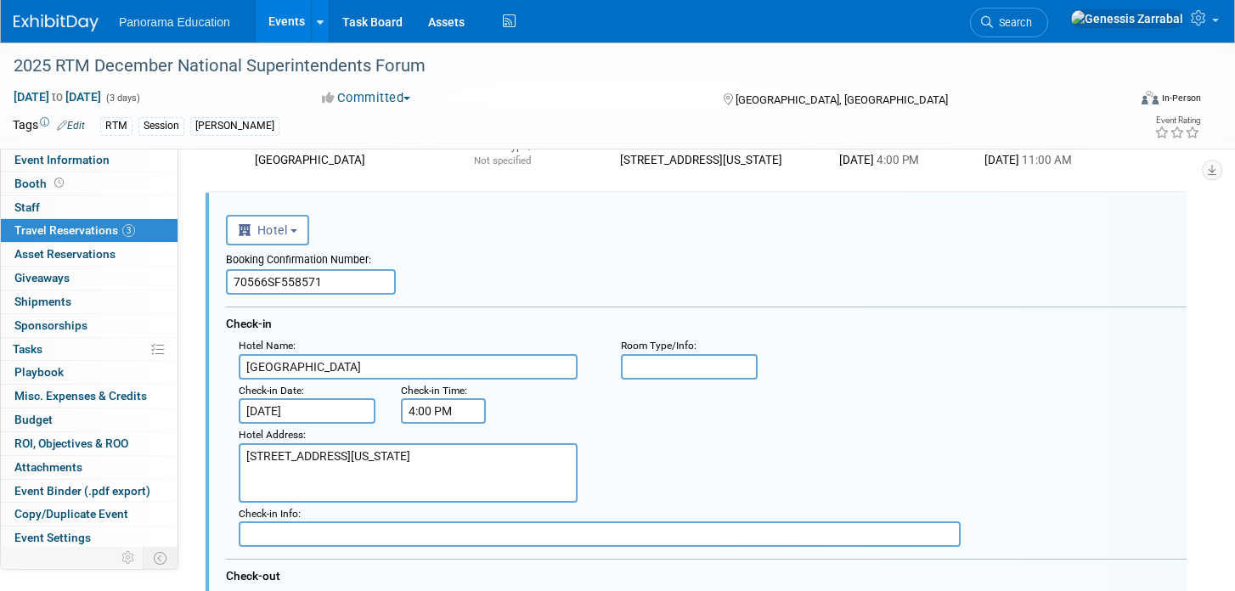
click at [616, 447] on div "Hotel Address : 1755 N Highland Ave, Hollywood, California 90028" at bounding box center [712, 463] width 973 height 79
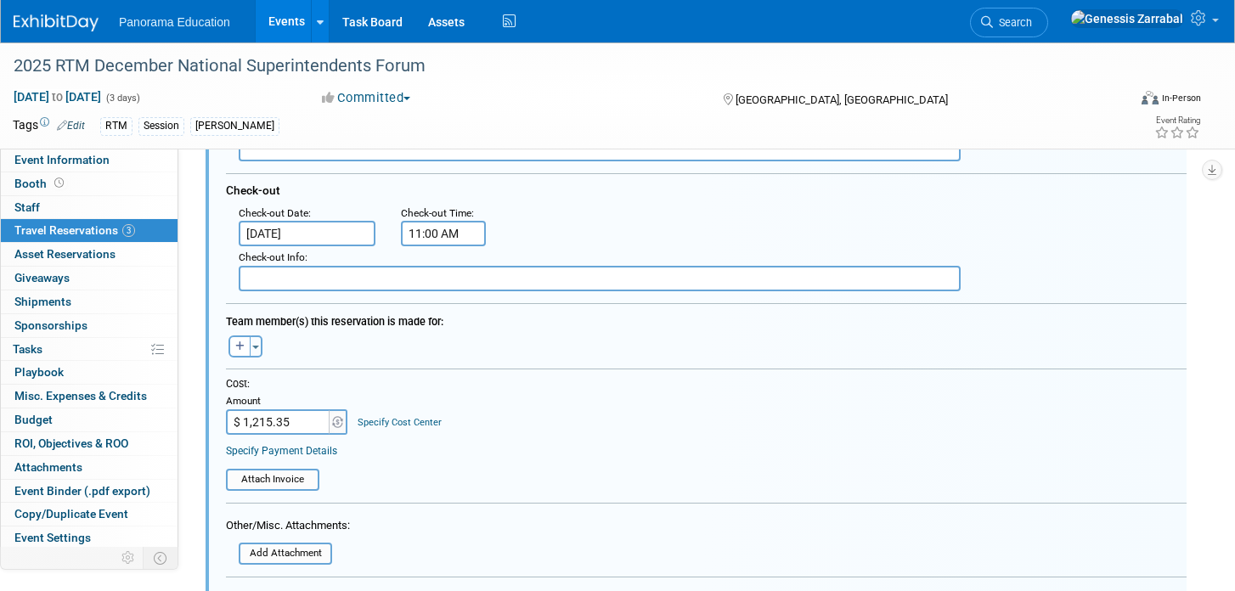
scroll to position [703, 0]
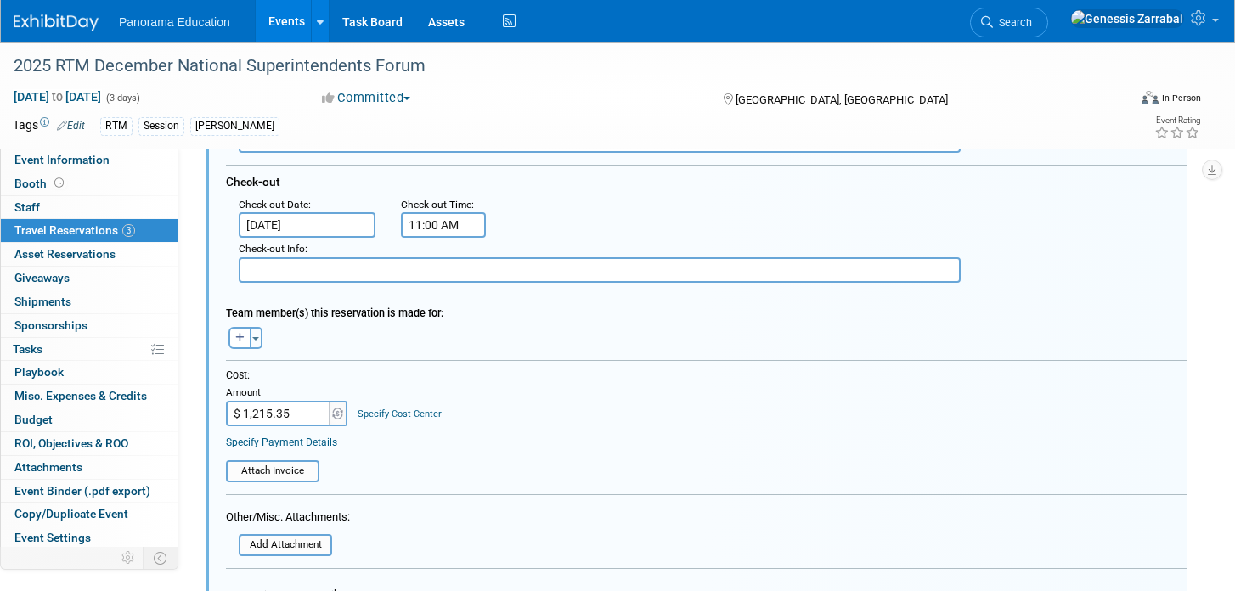
click at [290, 416] on input "$ 1,215.35" at bounding box center [279, 413] width 106 height 25
type input "$ 729.21"
click at [632, 384] on div "Cost: Amount $ 729.21 Specify Cost Center Cost Center -- Not Specified --" at bounding box center [706, 398] width 960 height 58
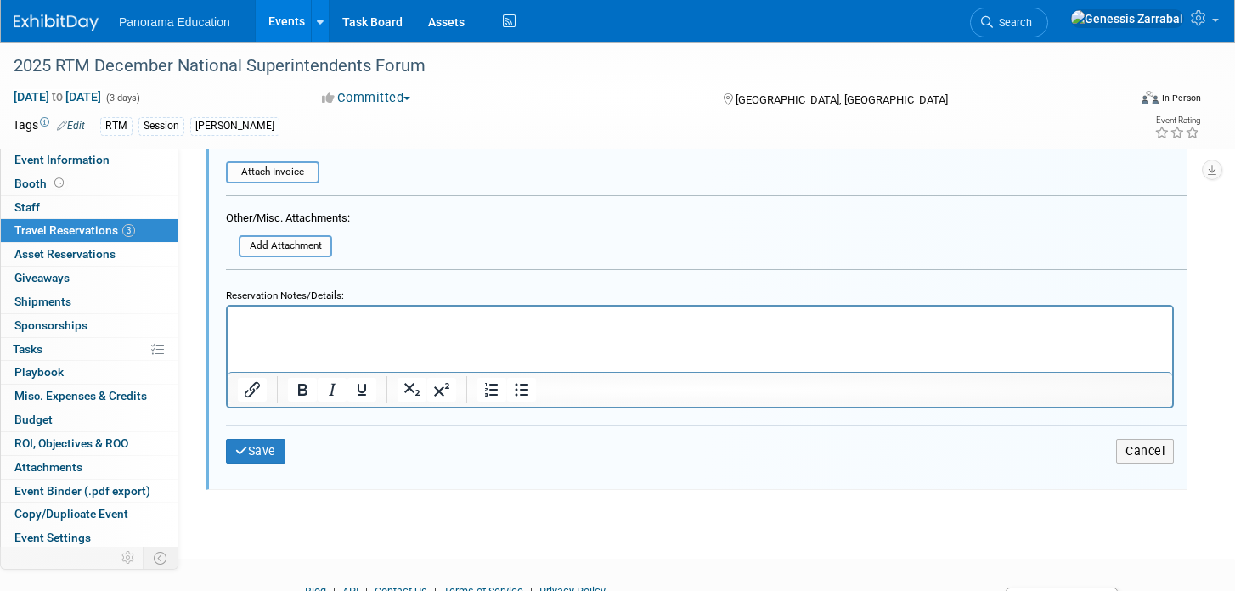
scroll to position [1003, 0]
click at [255, 452] on button "Save" at bounding box center [255, 450] width 59 height 25
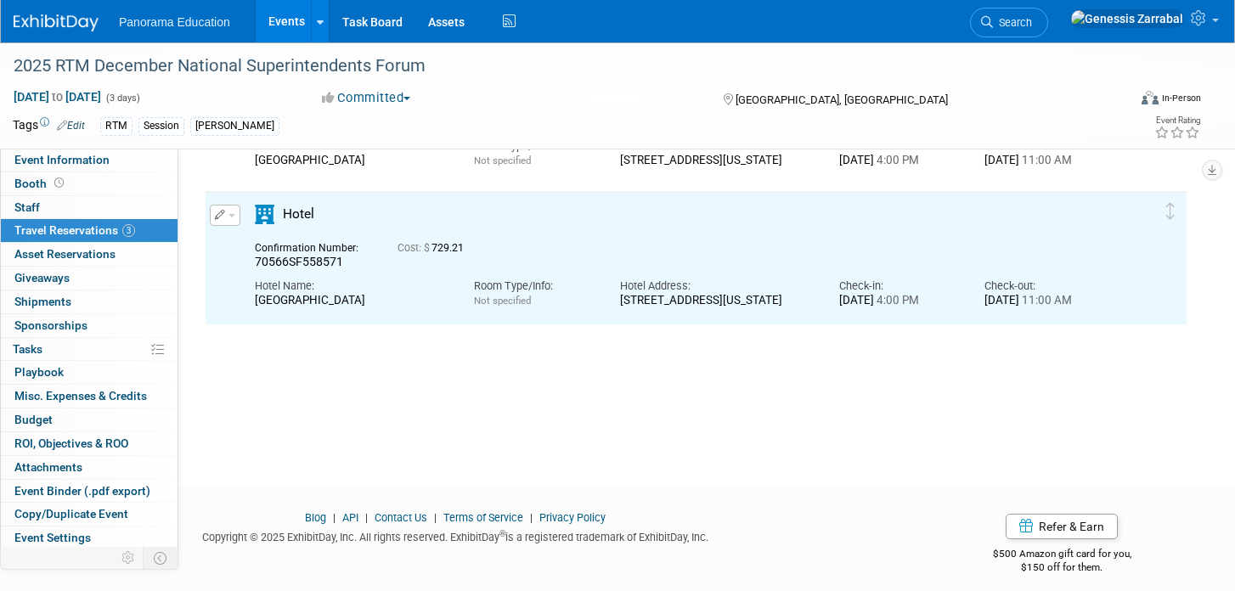
scroll to position [0, 0]
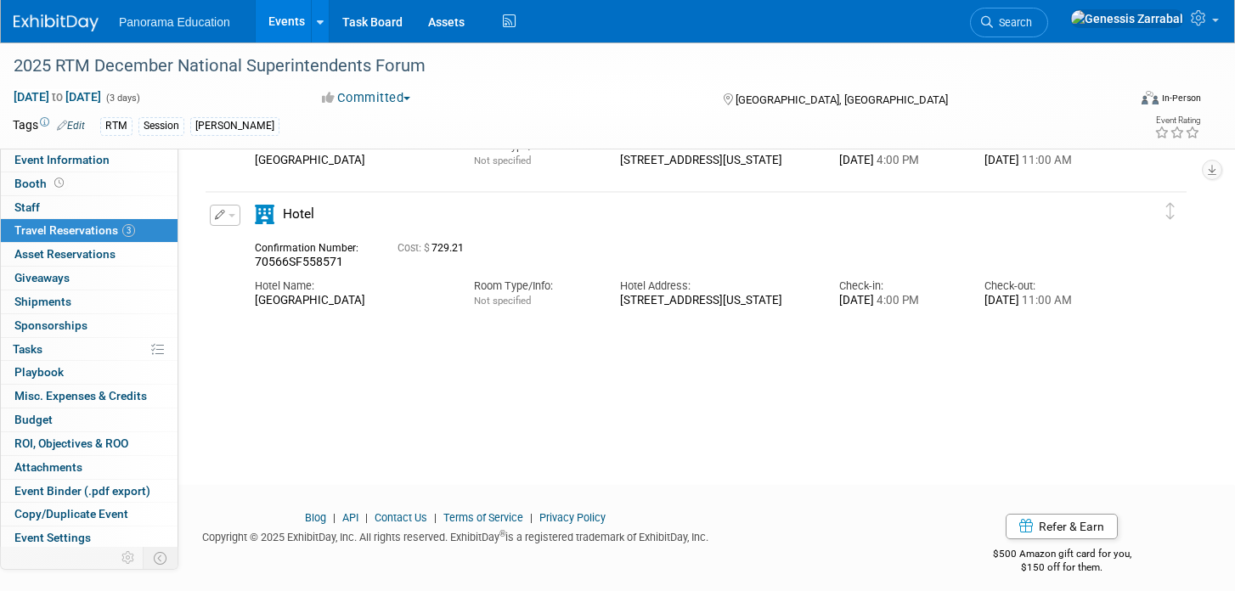
click at [231, 214] on span "button" at bounding box center [231, 215] width 7 height 3
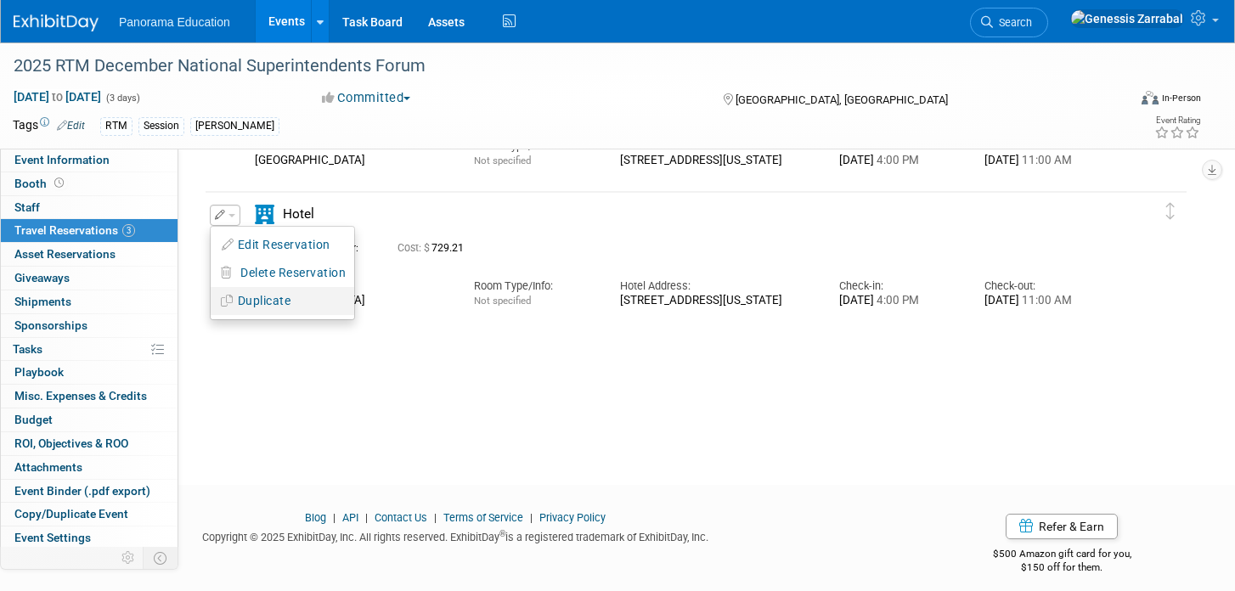
click at [262, 298] on button "Duplicate" at bounding box center [283, 301] width 144 height 25
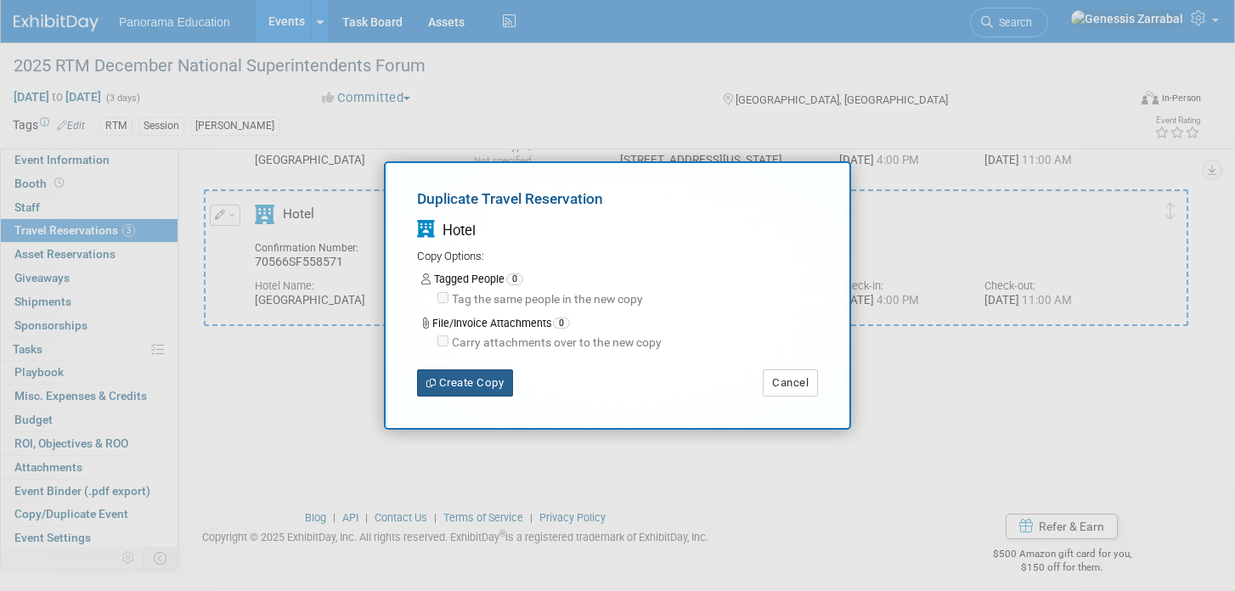
click at [476, 372] on button "Create Copy" at bounding box center [465, 382] width 96 height 27
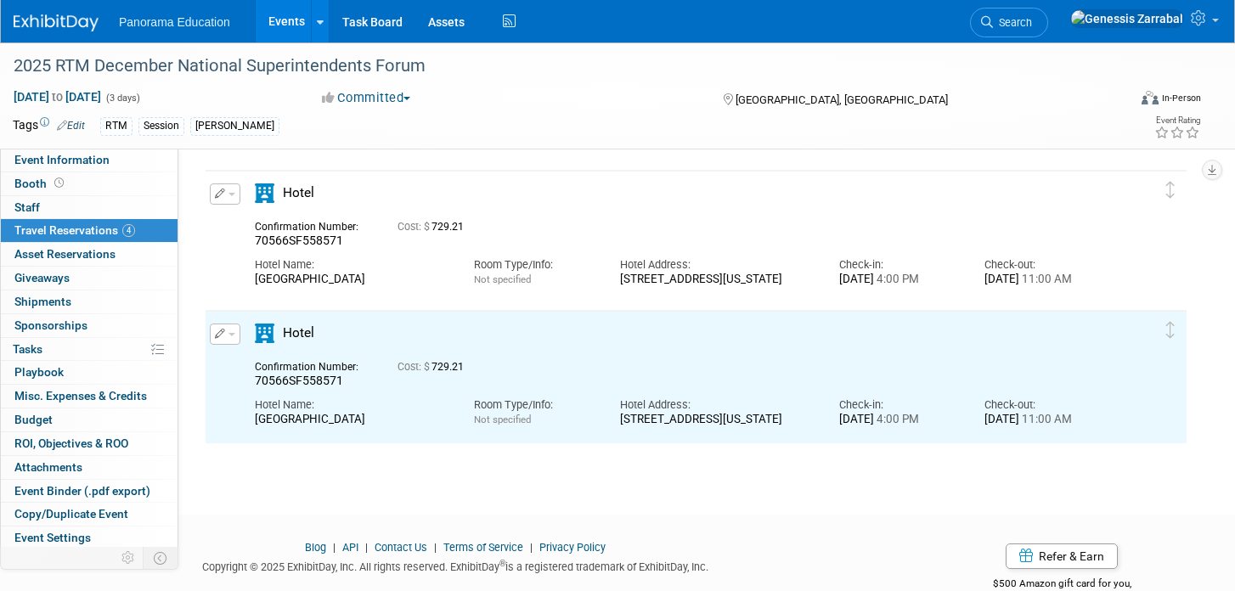
click at [226, 332] on button "button" at bounding box center [225, 334] width 31 height 21
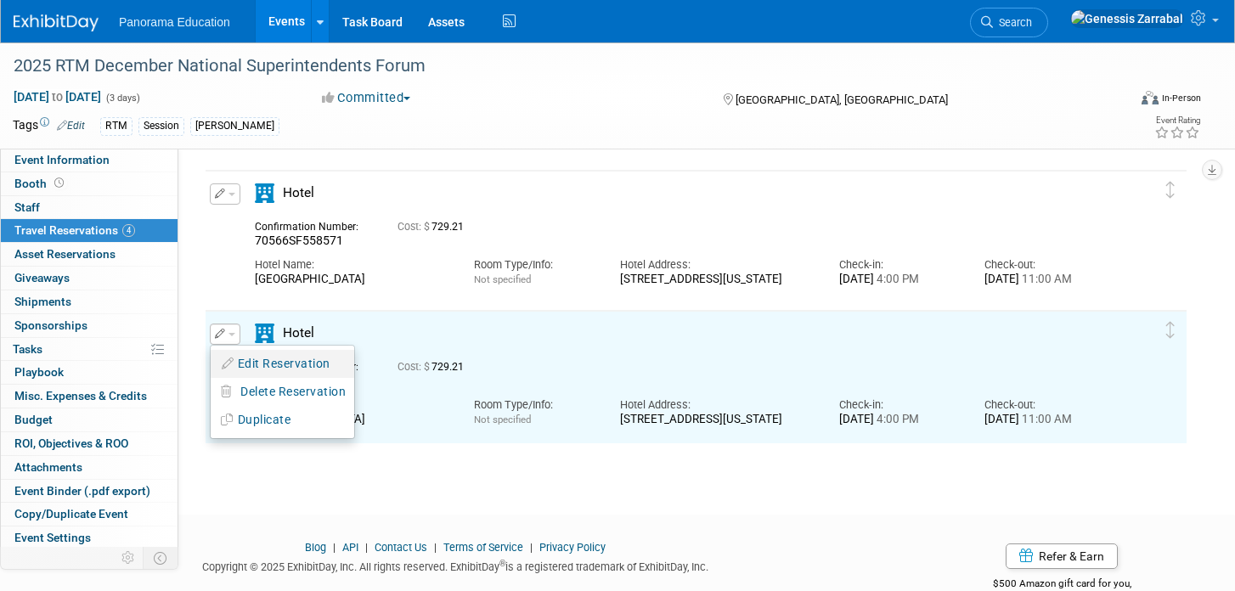
click at [240, 356] on button "Edit Reservation" at bounding box center [283, 364] width 144 height 25
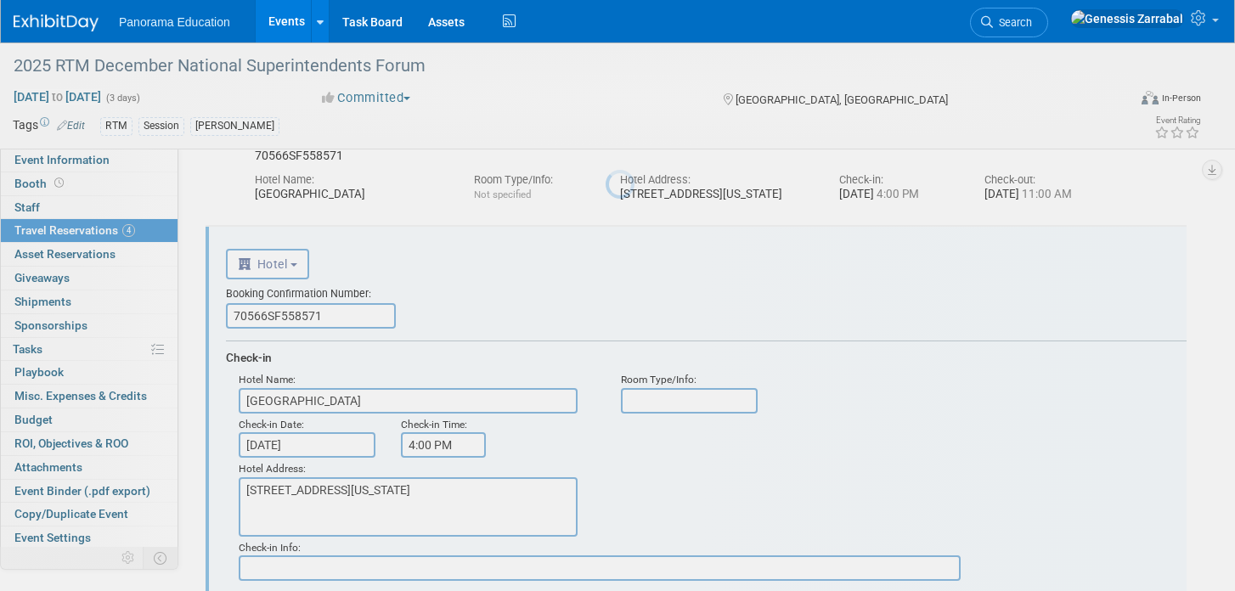
scroll to position [449, 0]
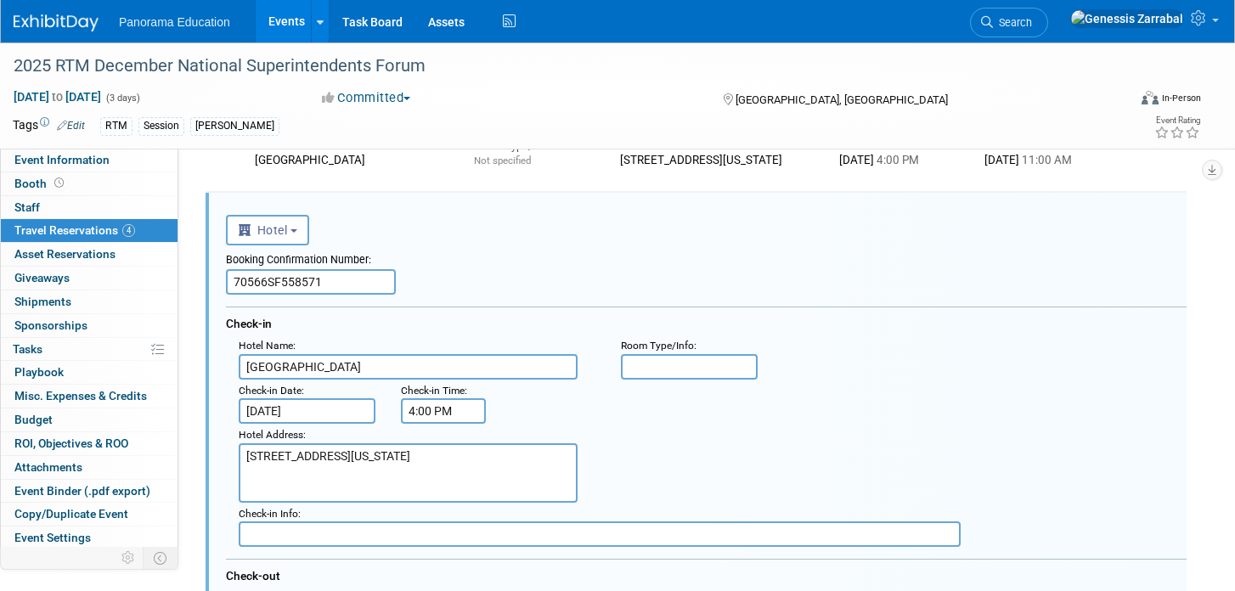
click at [297, 289] on input "70566SF558571" at bounding box center [311, 281] width 170 height 25
paste input "5"
type input "70566SF558575"
click at [504, 302] on div "Booking Confirmation Number: 70566SF558575 Check-in Hotel Name : Loews Hollywoo…" at bounding box center [706, 460] width 960 height 431
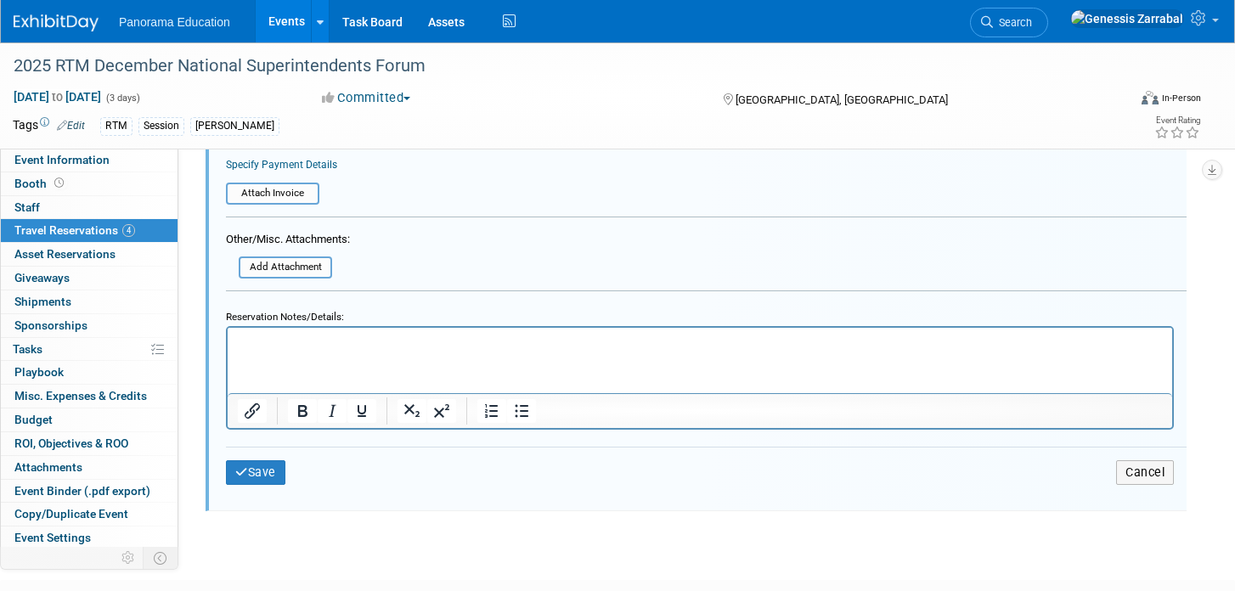
scroll to position [1152, 0]
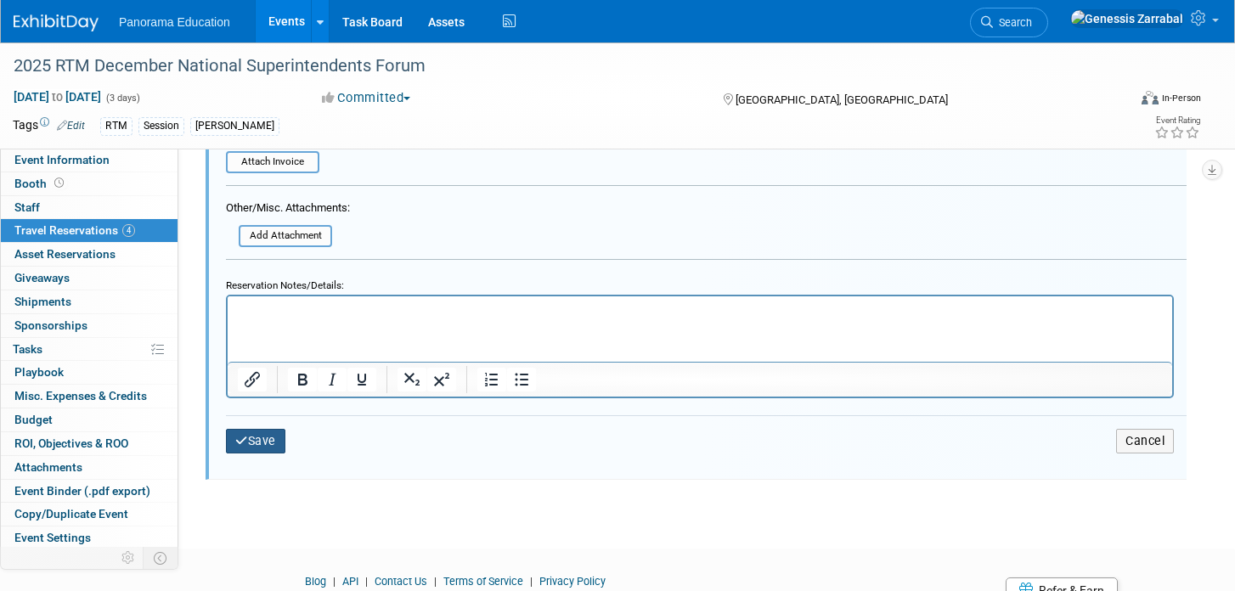
click at [249, 451] on button "Save" at bounding box center [255, 441] width 59 height 25
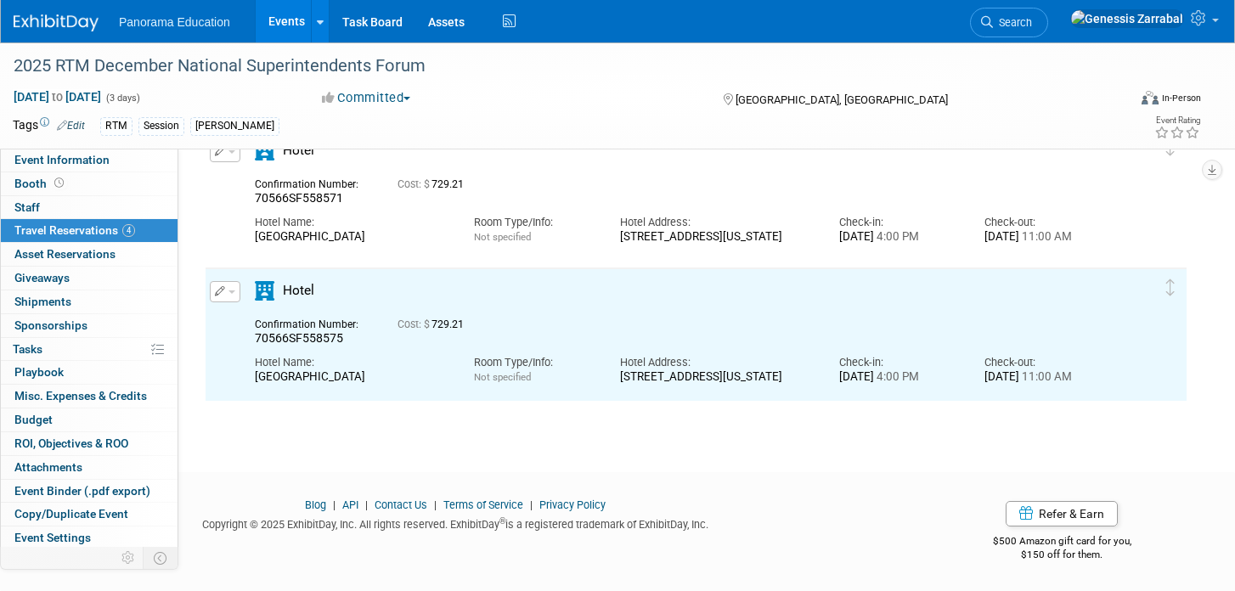
scroll to position [0, 0]
